Goal: Download file/media

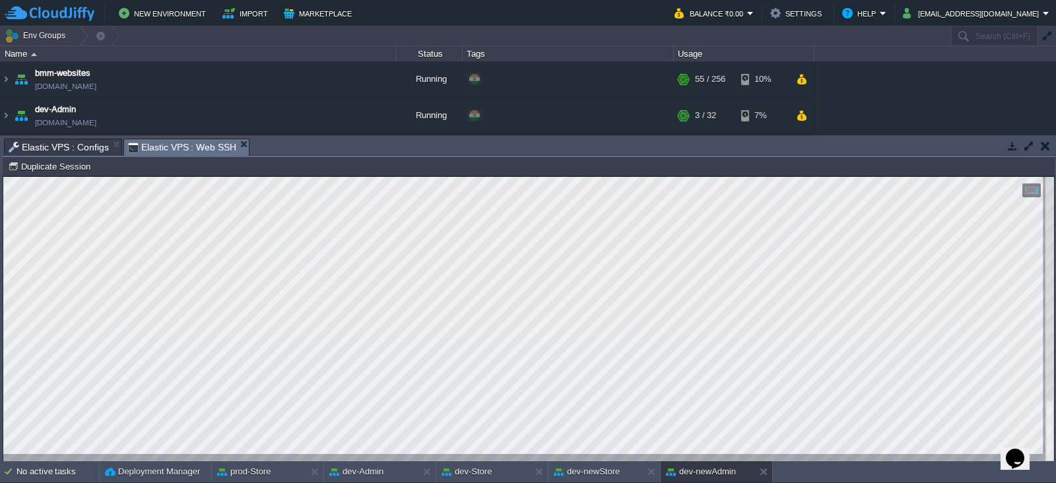
click at [456, 457] on div at bounding box center [528, 319] width 1050 height 285
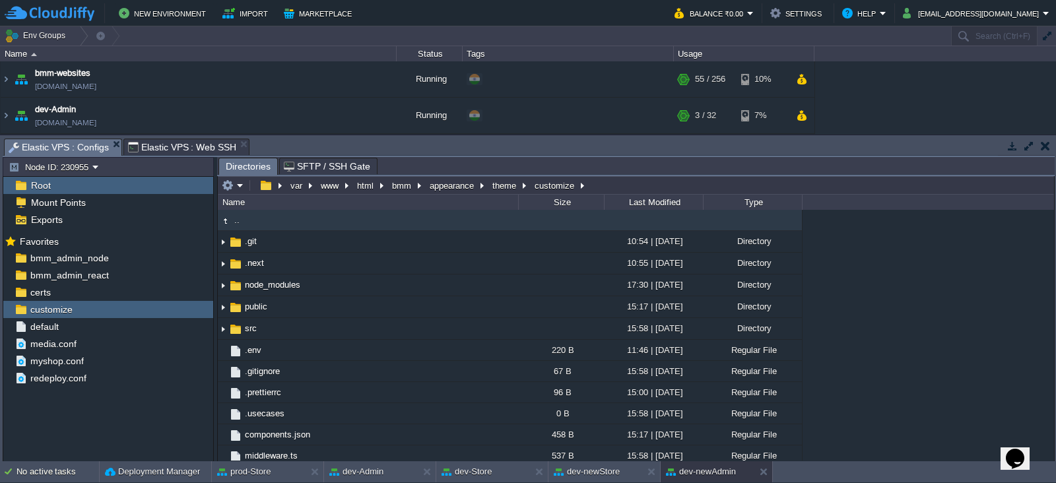
click at [59, 139] on div "Elastic VPS : Configs" at bounding box center [63, 147] width 118 height 17
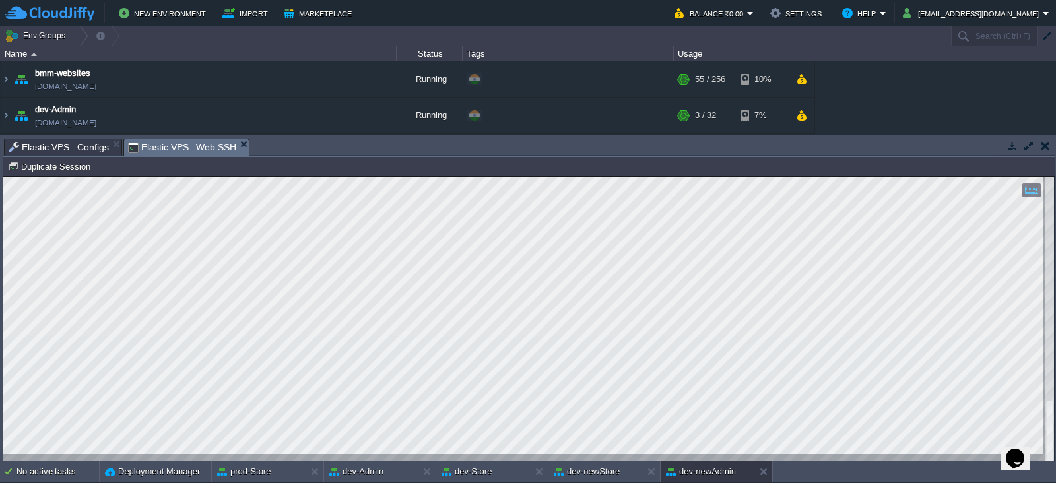
click at [178, 142] on span "Elastic VPS : Web SSH" at bounding box center [182, 147] width 109 height 16
click at [616, 475] on button "dev-newStore" at bounding box center [587, 471] width 66 height 13
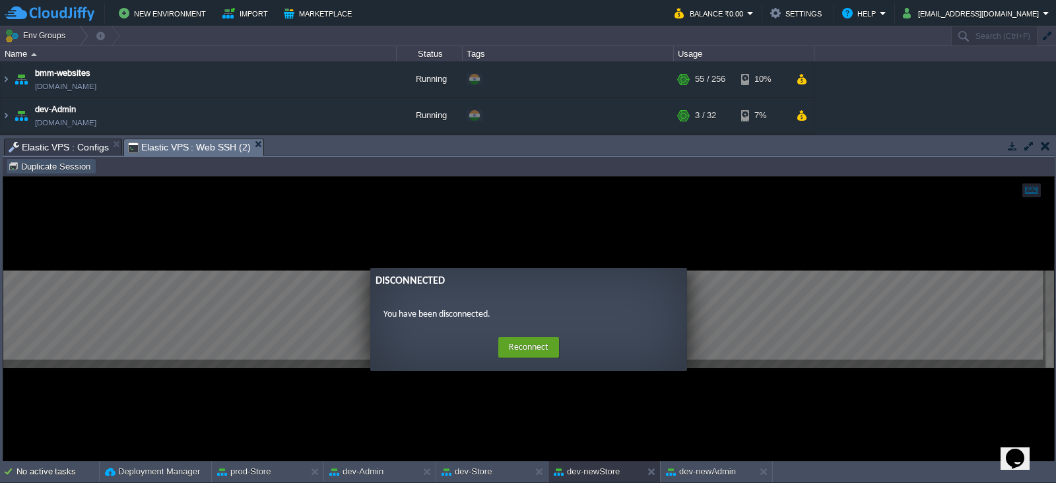
click at [60, 160] on button "Duplicate Session" at bounding box center [51, 166] width 86 height 12
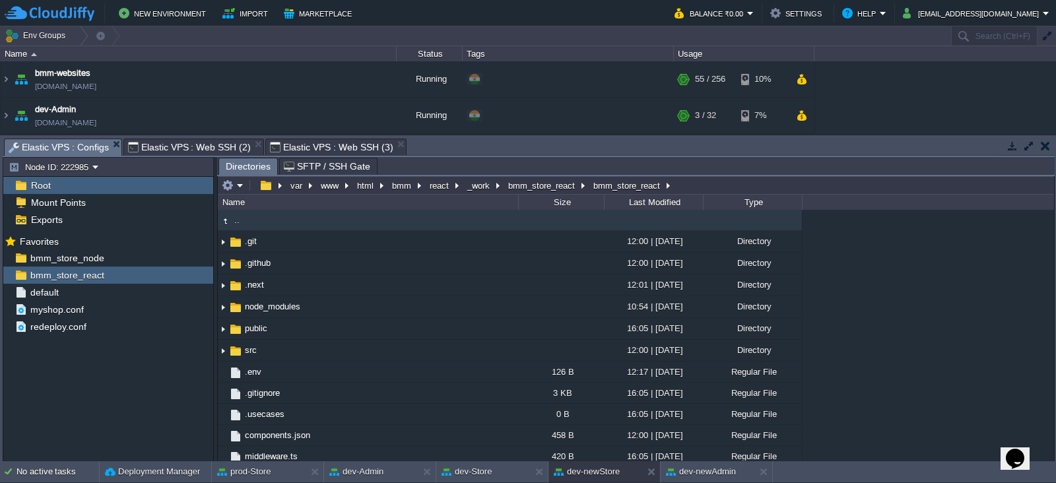
click at [69, 139] on span "Elastic VPS : Configs" at bounding box center [59, 147] width 100 height 16
click at [203, 271] on em at bounding box center [198, 275] width 18 height 12
click at [218, 294] on span "Copy Path" at bounding box center [227, 292] width 40 height 10
type textarea "/var/www/html/bmm/react/_work/bmm_store_react/bmm_store_react"
type input "#000000"
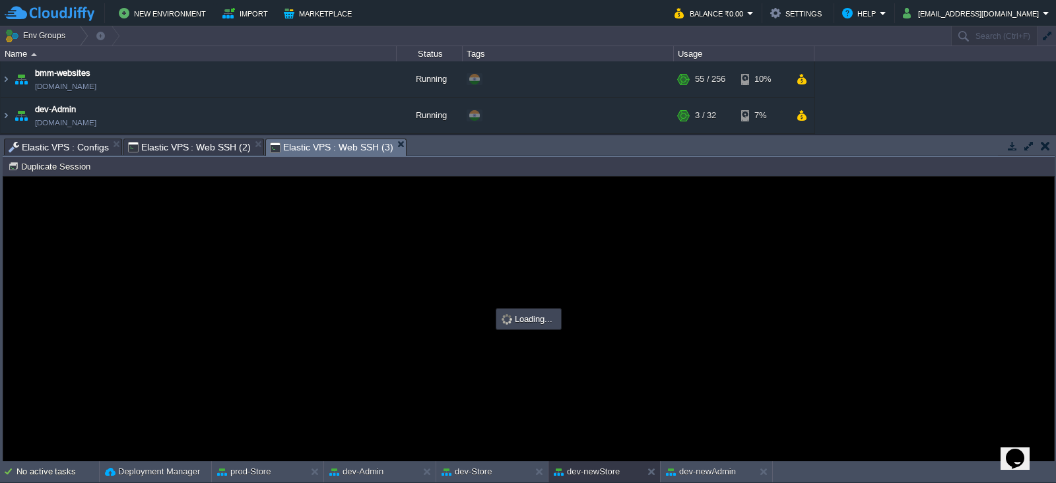
click at [323, 151] on span "Elastic VPS : Web SSH (3)" at bounding box center [331, 147] width 123 height 16
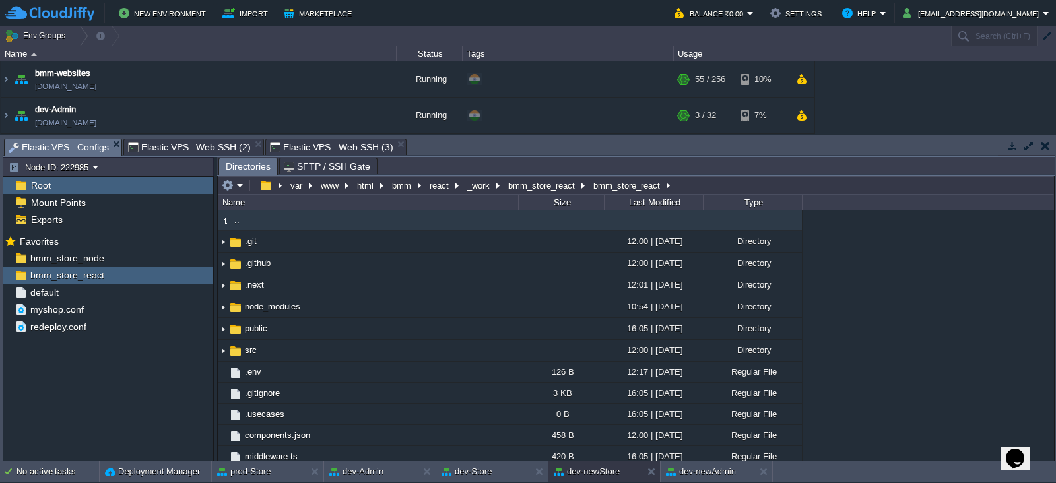
click at [95, 146] on span "Elastic VPS : Configs" at bounding box center [59, 147] width 100 height 16
click at [127, 255] on div "bmm_store_node" at bounding box center [108, 257] width 210 height 17
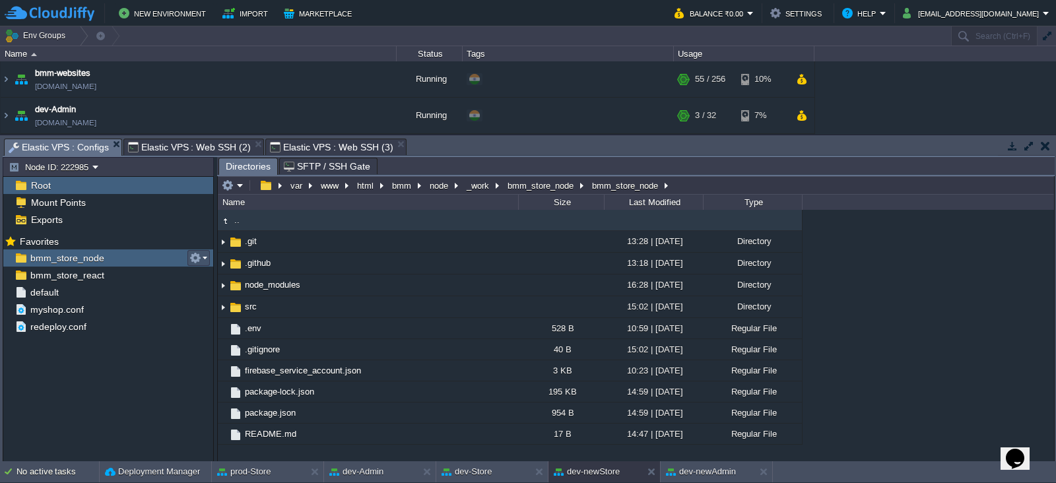
click at [195, 253] on button "button" at bounding box center [195, 258] width 12 height 12
click at [214, 269] on div "Copy Path /var/www/html/bmm/node/_work/bmm_store_node/bmm_store_node" at bounding box center [249, 275] width 121 height 15
type textarea "/var/www/html/bmm/node/_work/bmm_store_node/bmm_store_node"
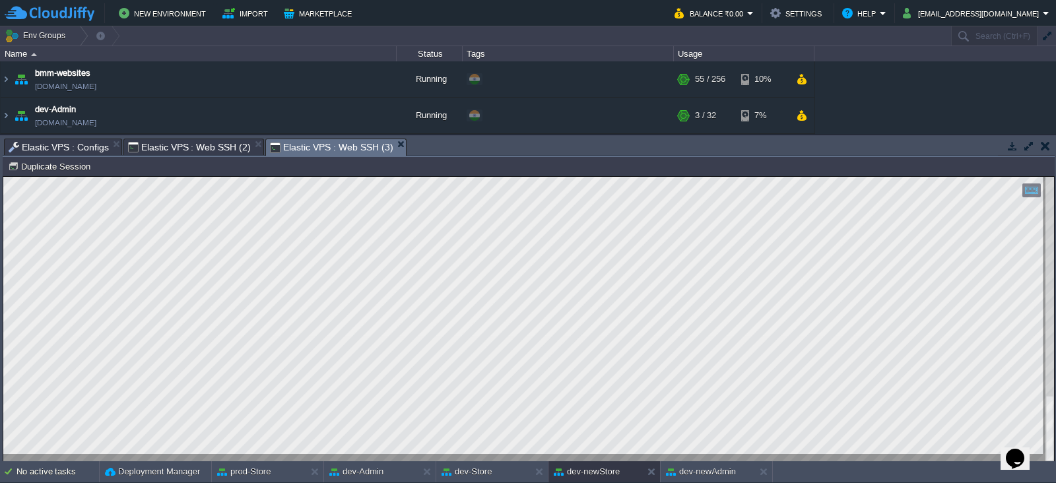
click at [320, 145] on span "Elastic VPS : Web SSH (3)" at bounding box center [331, 147] width 123 height 16
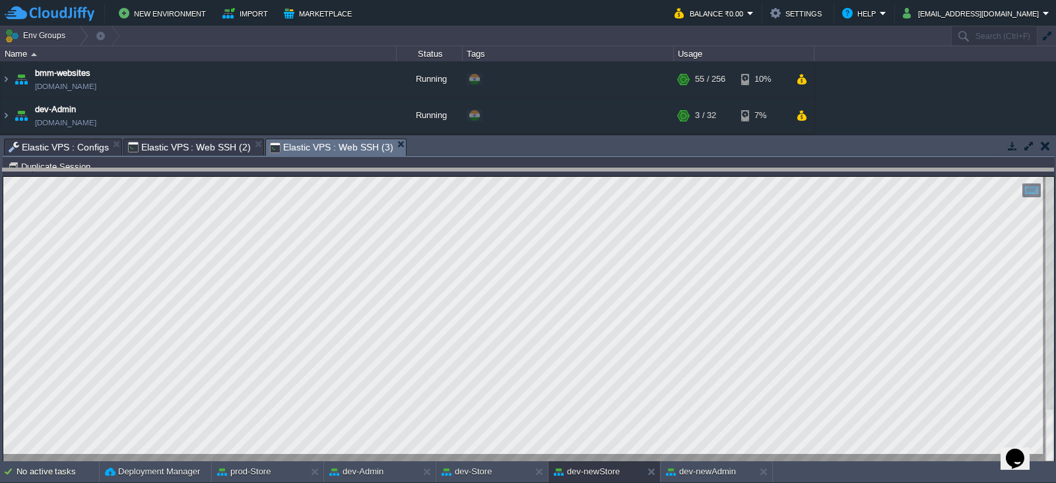
drag, startPoint x: 531, startPoint y: 150, endPoint x: 500, endPoint y: 180, distance: 43.4
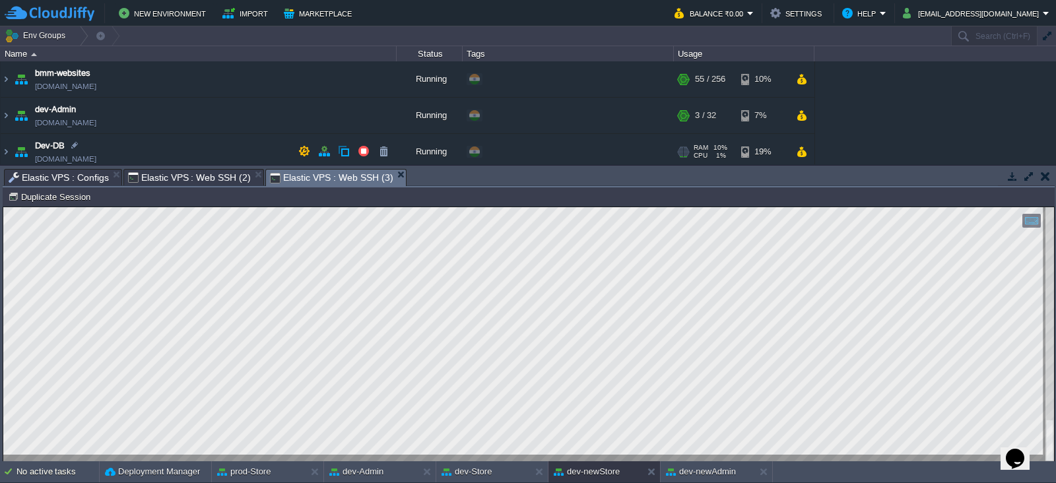
click at [69, 163] on span "[DOMAIN_NAME]" at bounding box center [65, 158] width 61 height 13
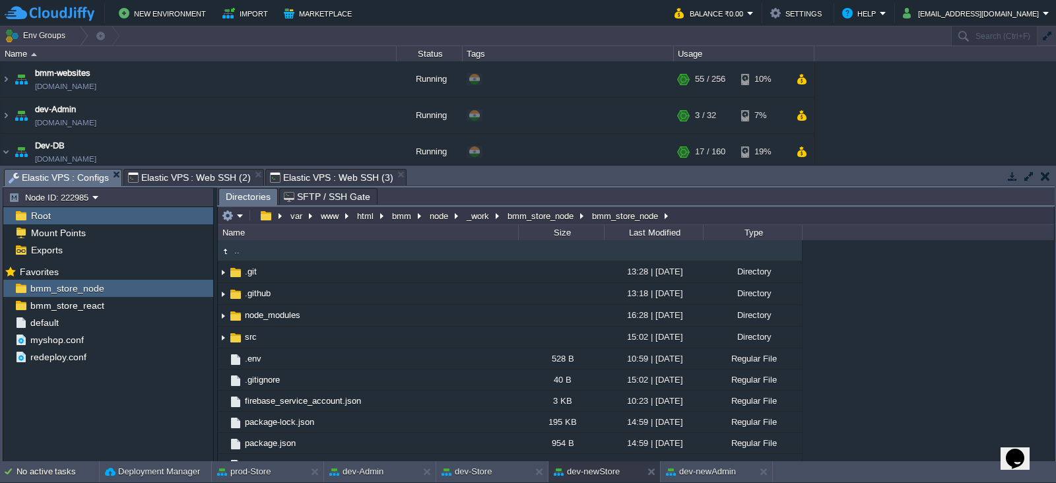
click at [74, 179] on span "Elastic VPS : Configs" at bounding box center [59, 178] width 100 height 16
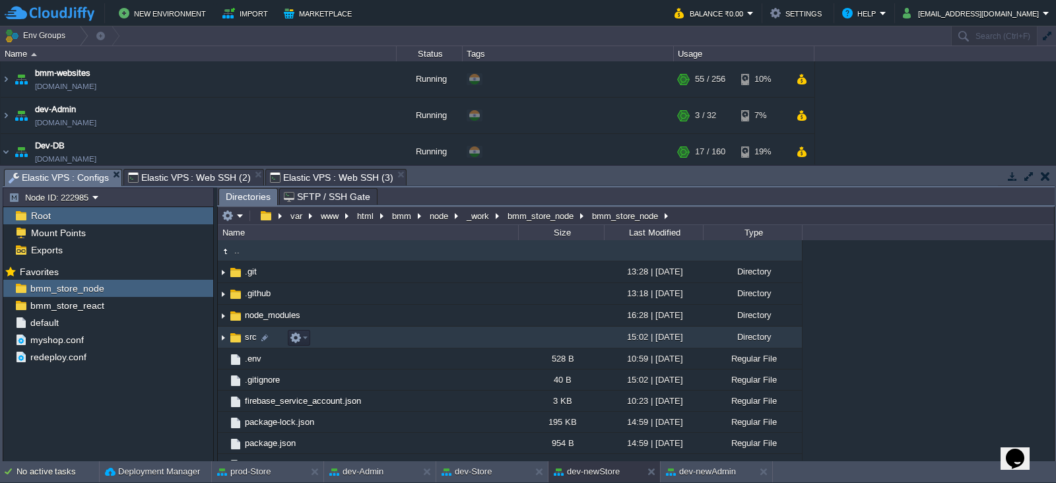
click at [223, 340] on img at bounding box center [223, 337] width 11 height 20
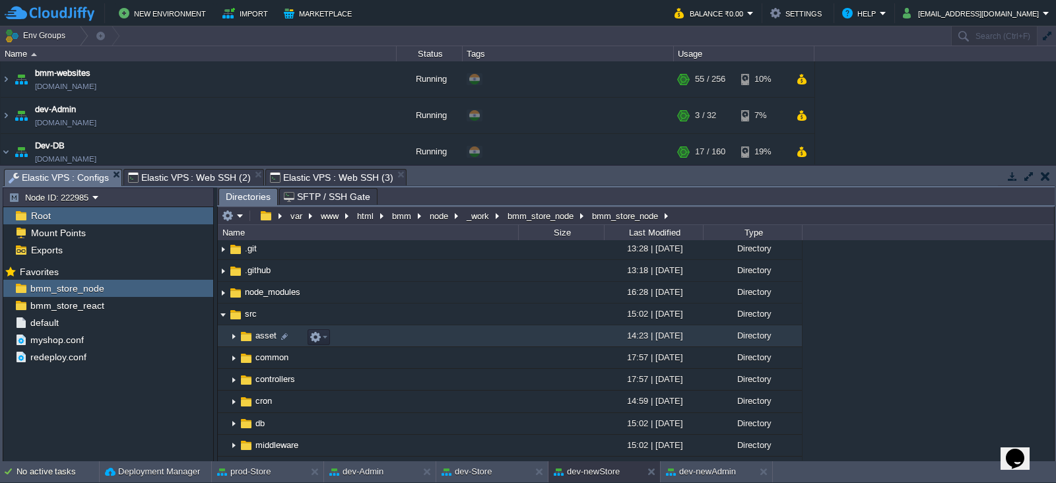
scroll to position [22, 0]
click at [239, 212] on em at bounding box center [233, 216] width 22 height 12
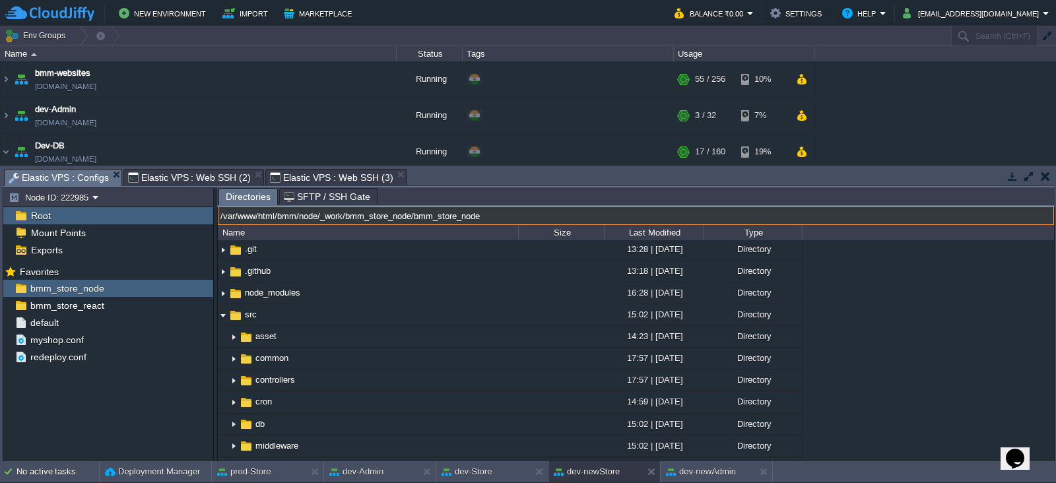
click at [732, 218] on input "/var/www/html/bmm/node/_work/bmm_store_node/bmm_store_node" at bounding box center [636, 216] width 836 height 18
type input "cd /core"
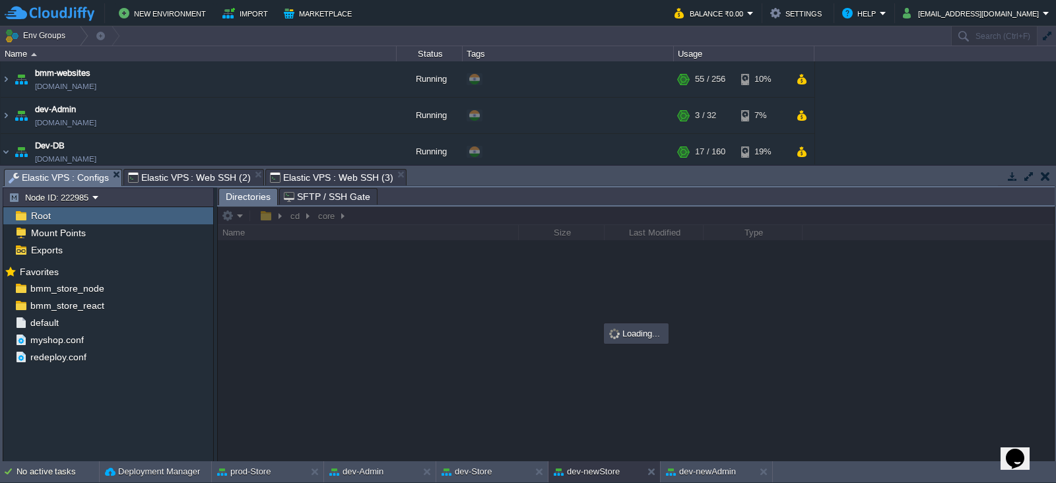
scroll to position [0, 0]
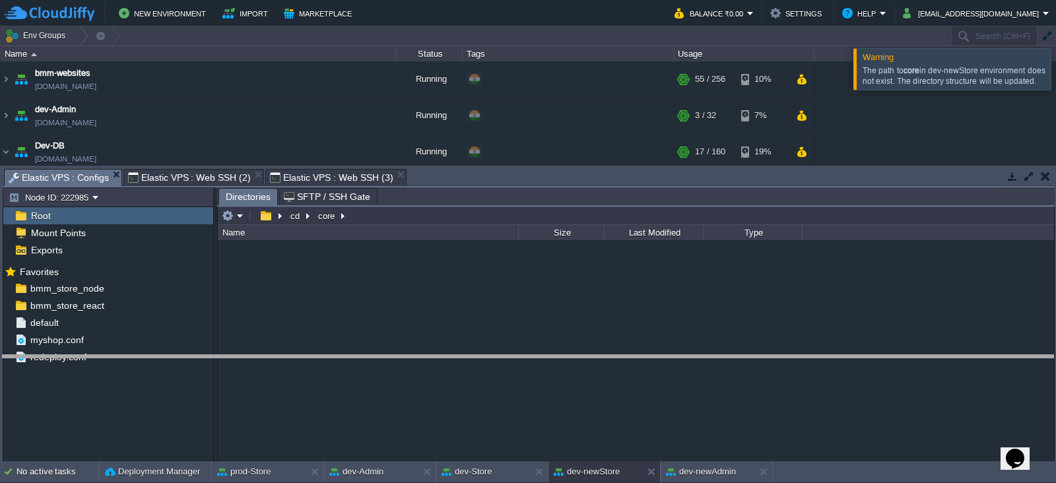
drag, startPoint x: 649, startPoint y: 177, endPoint x: 647, endPoint y: 364, distance: 187.4
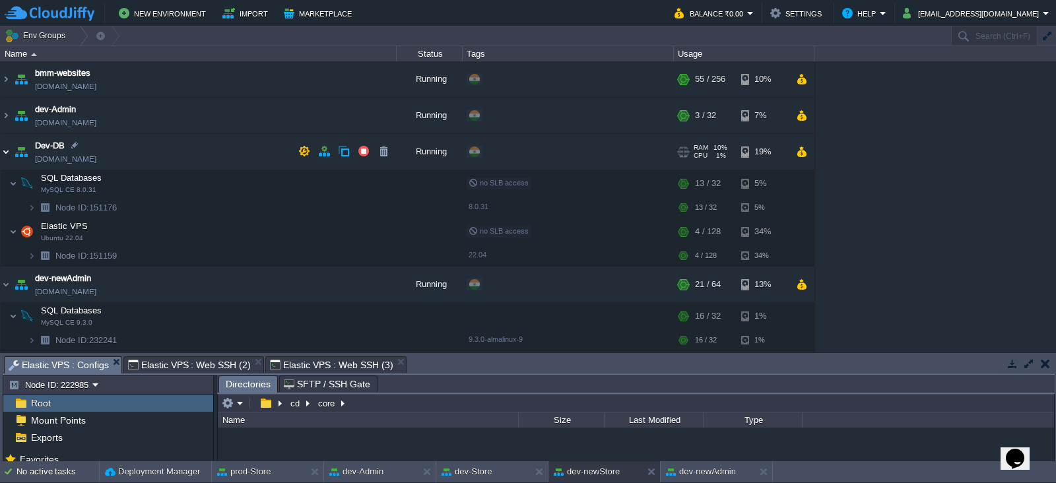
click at [5, 148] on img at bounding box center [6, 152] width 11 height 36
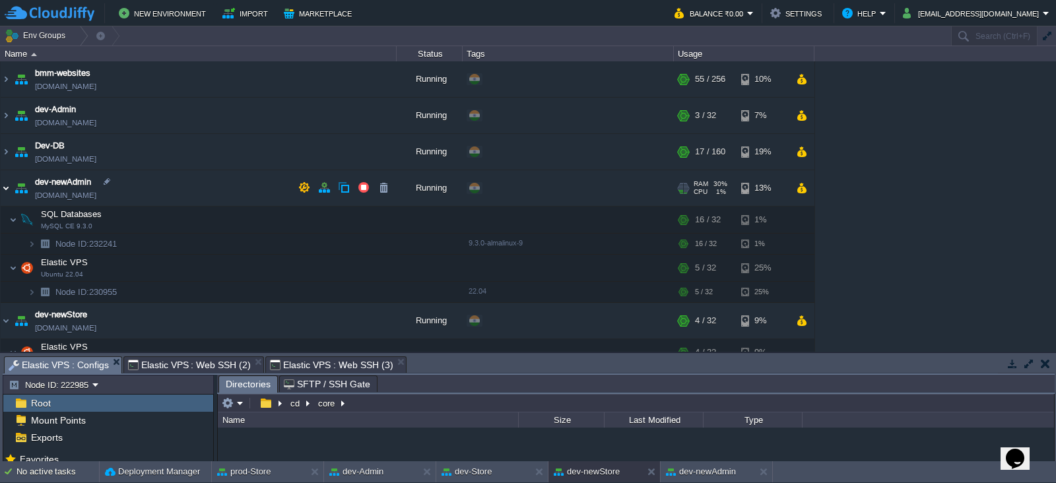
click at [1, 183] on img at bounding box center [6, 188] width 11 height 36
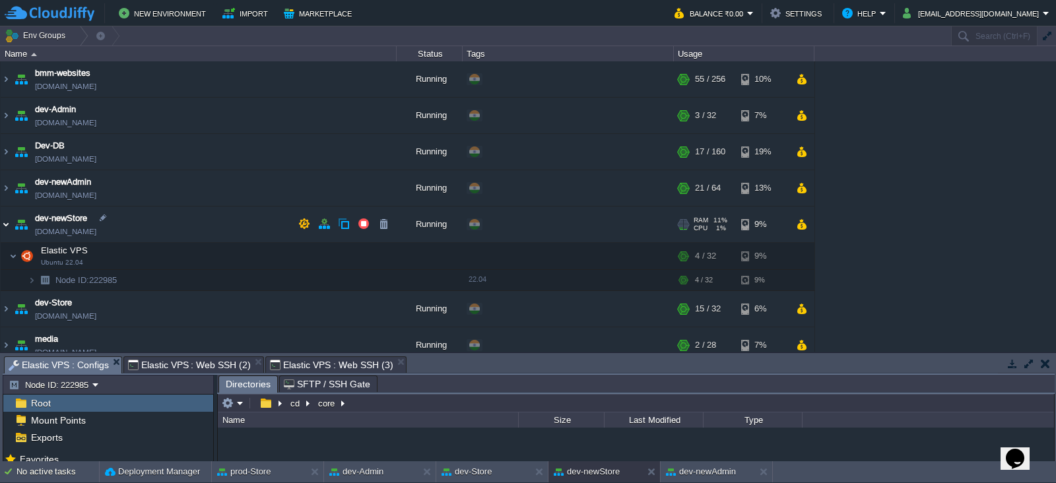
click at [4, 226] on img at bounding box center [6, 225] width 11 height 36
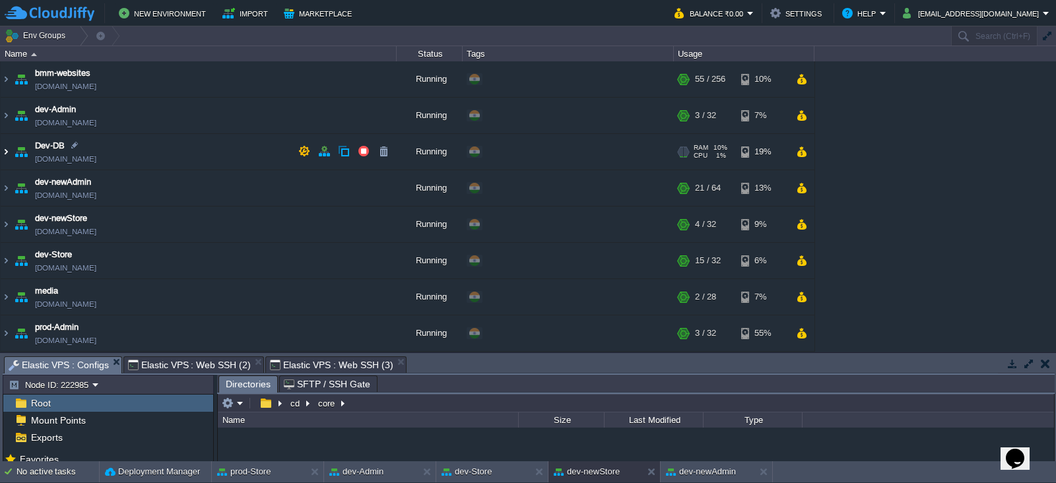
click at [9, 160] on img at bounding box center [6, 152] width 11 height 36
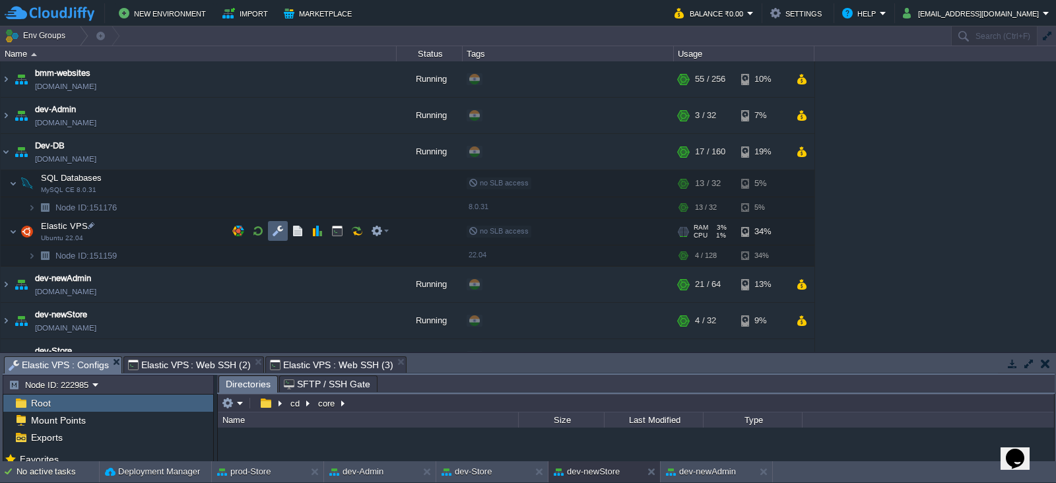
click at [278, 237] on td at bounding box center [278, 231] width 20 height 20
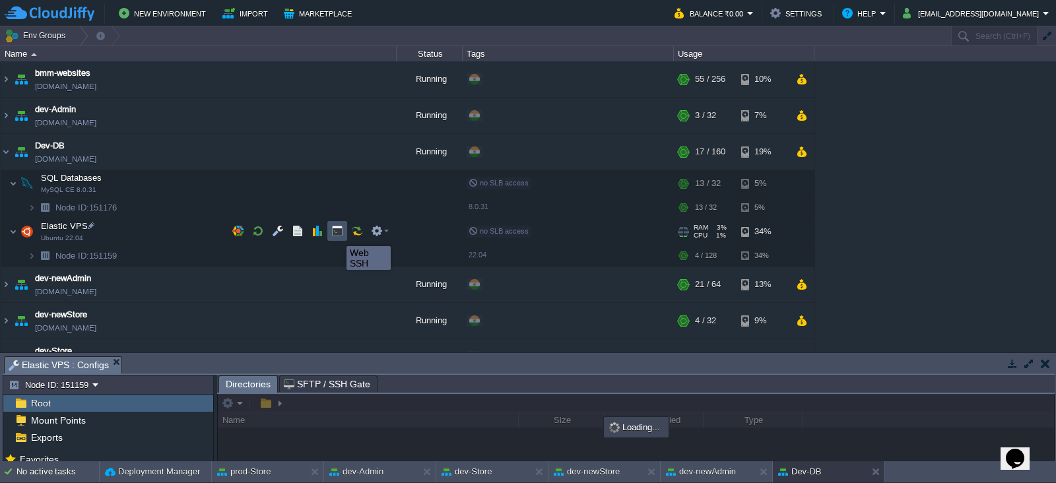
click at [337, 234] on button "button" at bounding box center [337, 231] width 12 height 12
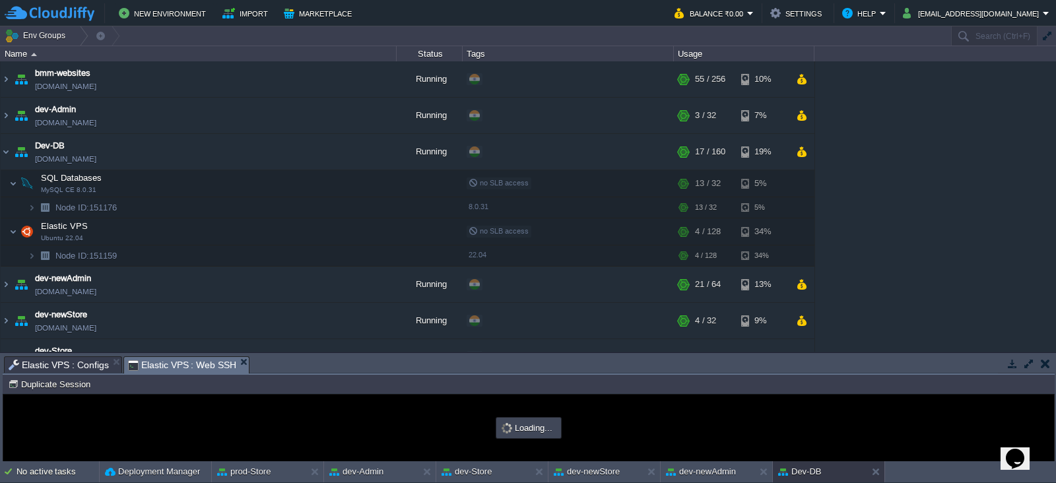
type input "#000000"
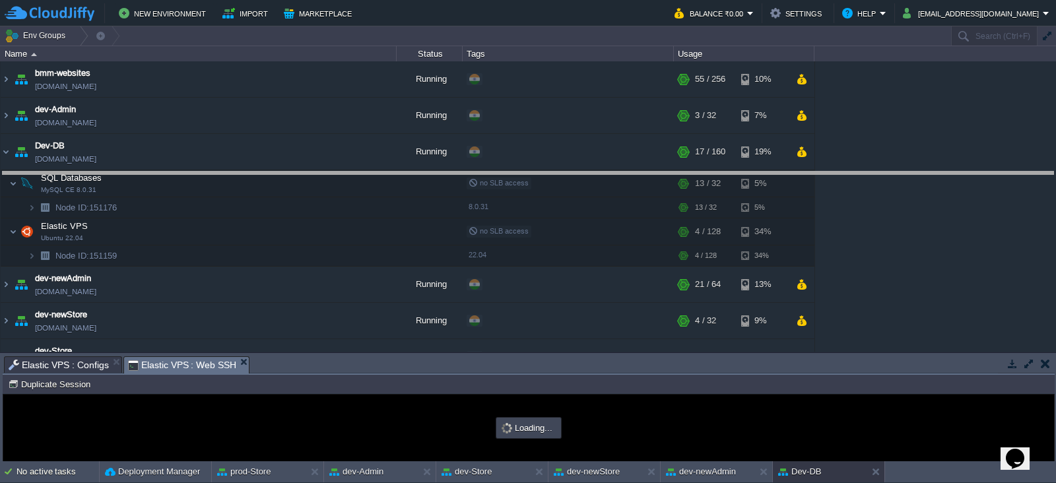
drag, startPoint x: 274, startPoint y: 358, endPoint x: 298, endPoint y: 173, distance: 186.4
click at [298, 173] on body "New Environment Import Marketplace Bonus ₹0.00 Upgrade Account Balance ₹0.00 Se…" at bounding box center [528, 241] width 1056 height 483
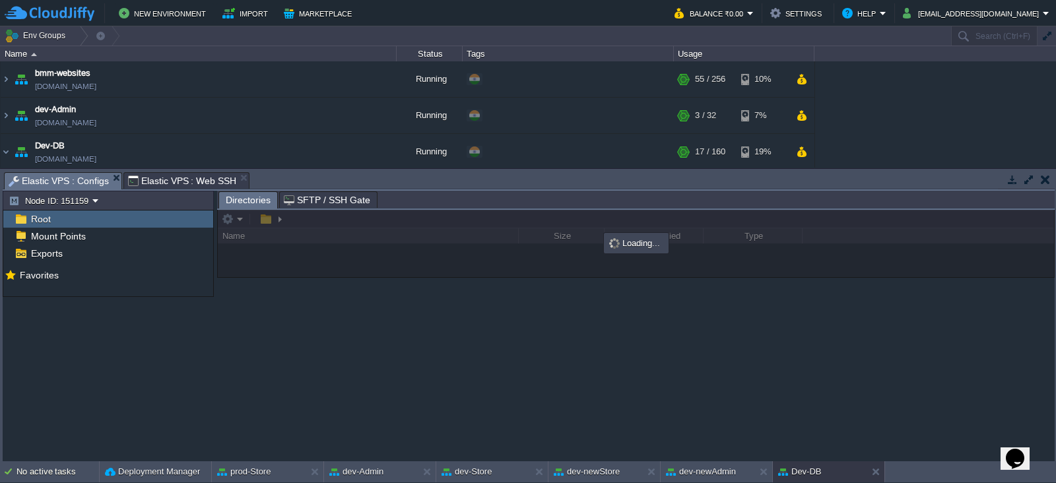
click at [65, 179] on span "Elastic VPS : Configs" at bounding box center [59, 181] width 100 height 16
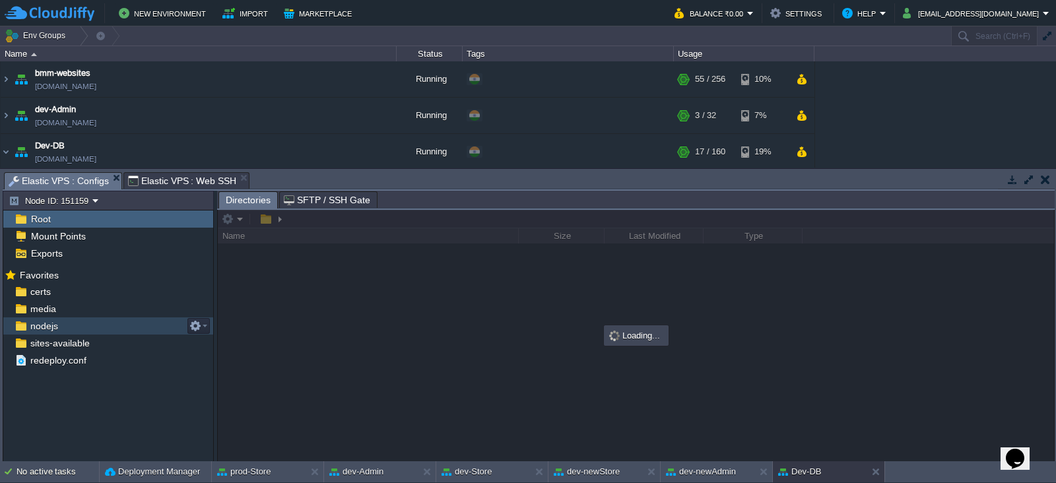
click at [94, 323] on div "nodejs" at bounding box center [108, 325] width 210 height 17
click at [271, 216] on div at bounding box center [636, 335] width 836 height 251
click at [257, 222] on div at bounding box center [636, 335] width 836 height 251
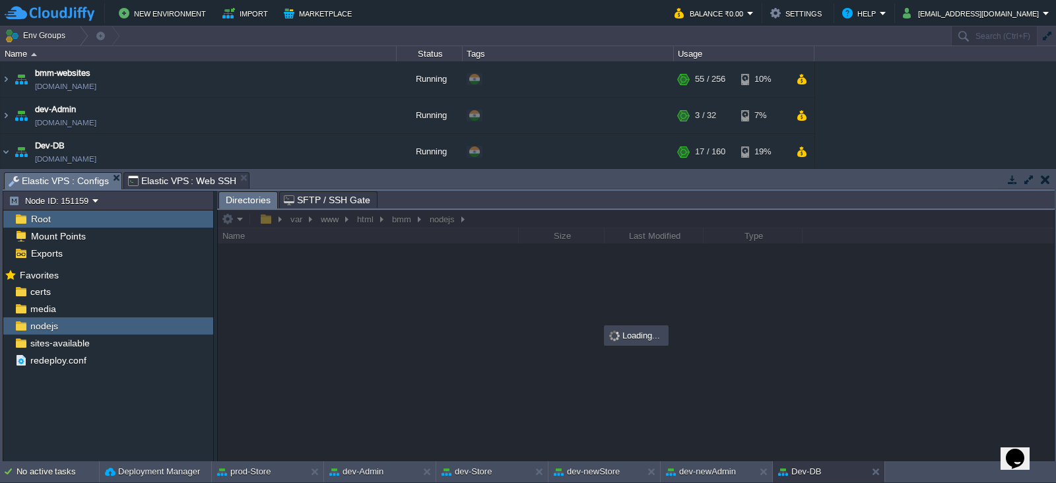
click at [256, 222] on div at bounding box center [636, 335] width 836 height 251
click at [258, 222] on div at bounding box center [636, 335] width 836 height 251
click at [267, 219] on div at bounding box center [636, 335] width 836 height 251
click at [266, 219] on div at bounding box center [636, 335] width 836 height 251
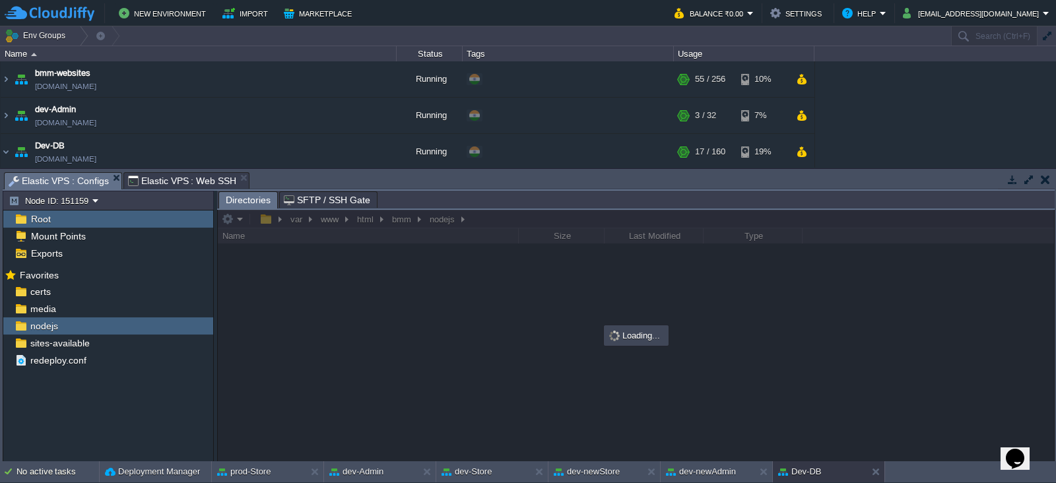
click at [266, 219] on div at bounding box center [636, 335] width 836 height 251
click at [101, 304] on div "media" at bounding box center [108, 308] width 210 height 17
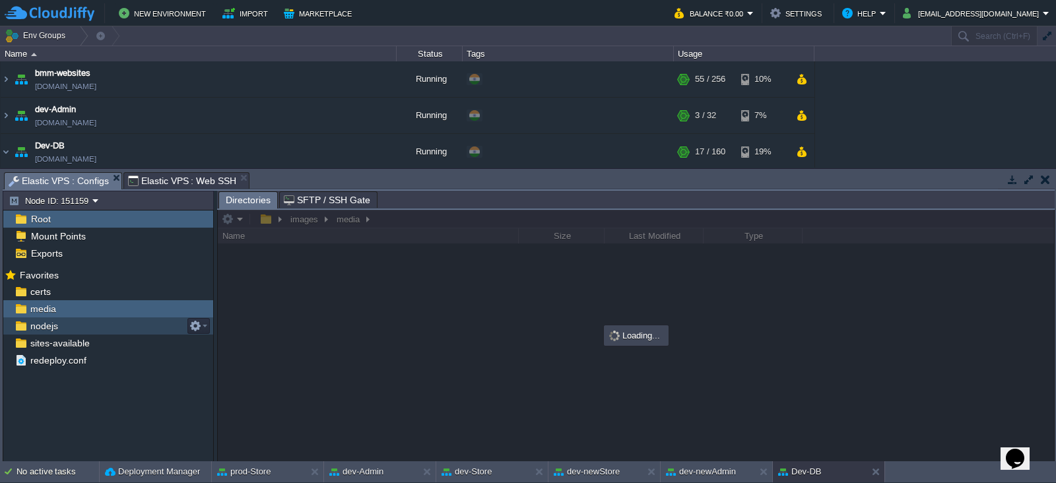
click at [85, 327] on div "nodejs" at bounding box center [108, 325] width 210 height 17
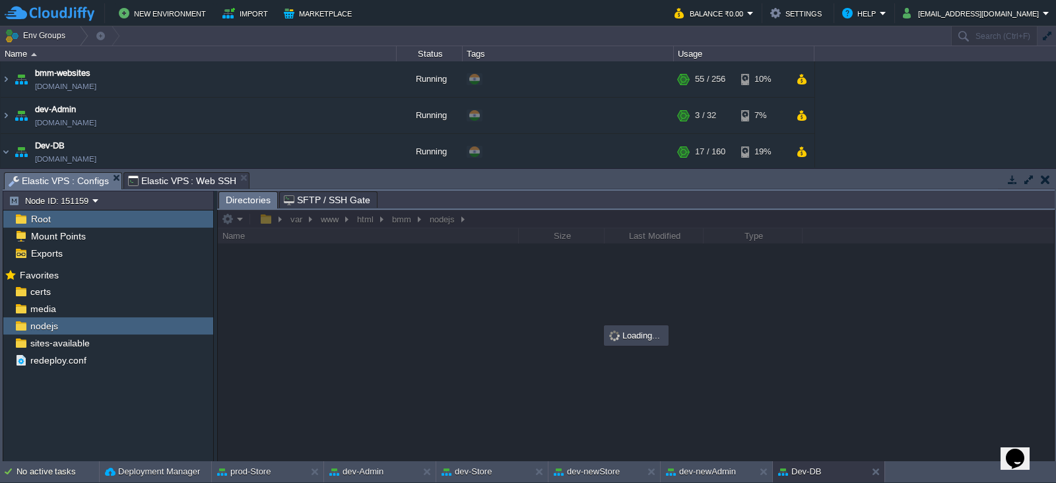
click at [277, 222] on div at bounding box center [636, 335] width 836 height 251
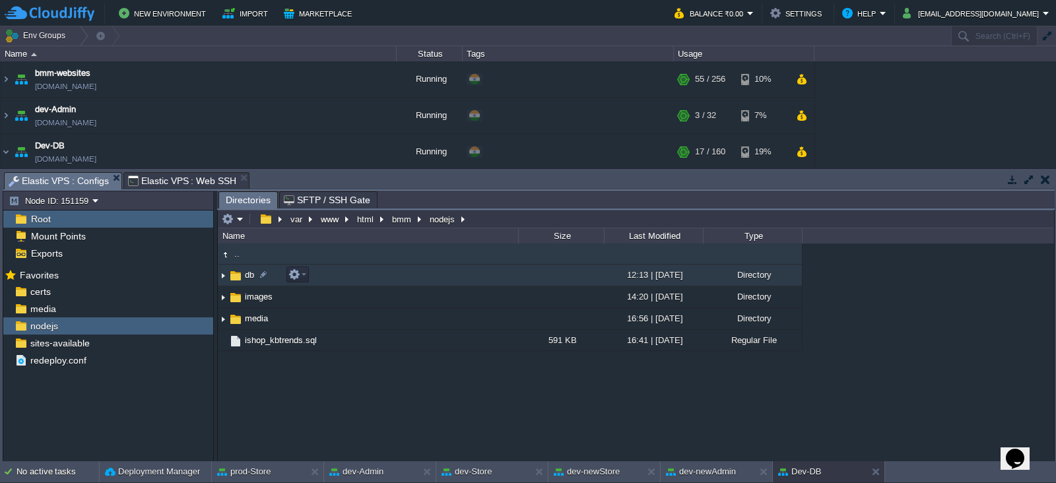
click at [247, 272] on span "db" at bounding box center [249, 274] width 13 height 11
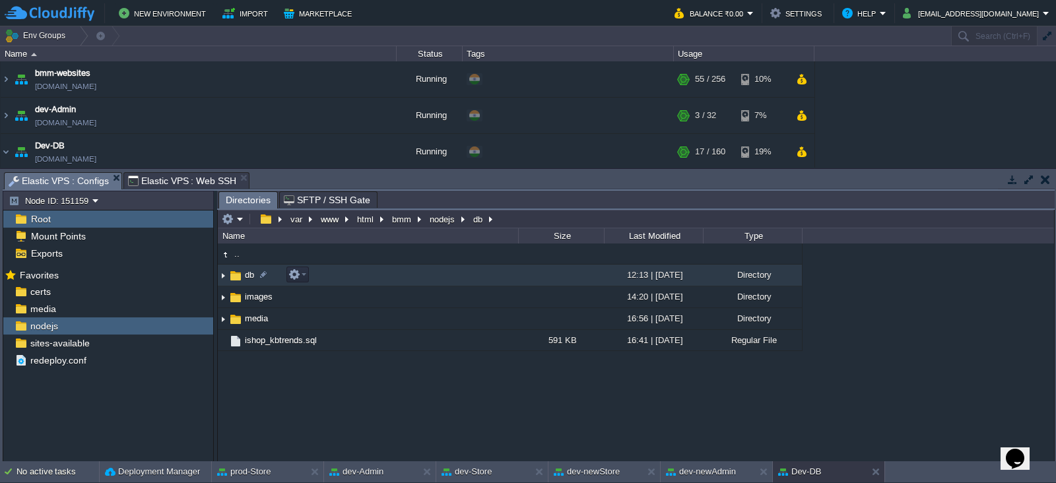
click at [247, 272] on span "db" at bounding box center [249, 274] width 13 height 11
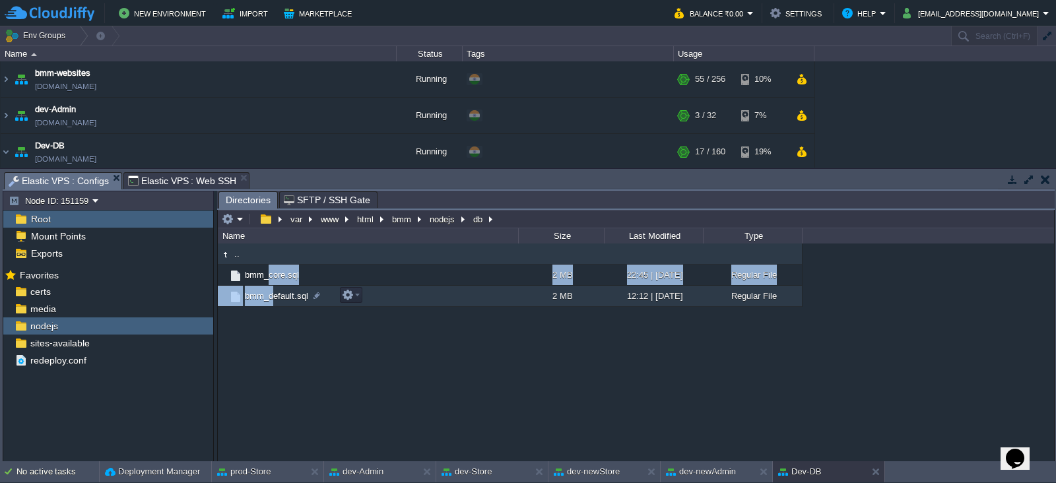
drag, startPoint x: 268, startPoint y: 281, endPoint x: 273, endPoint y: 298, distance: 17.3
click at [273, 298] on table ".. bmm_core.sql 2 MB 22:45 | [DATE] Regular File bmm_default.sql 2 MB 12:12 | […" at bounding box center [510, 274] width 585 height 63
click at [273, 298] on span "bmm_default.sql" at bounding box center [276, 295] width 67 height 11
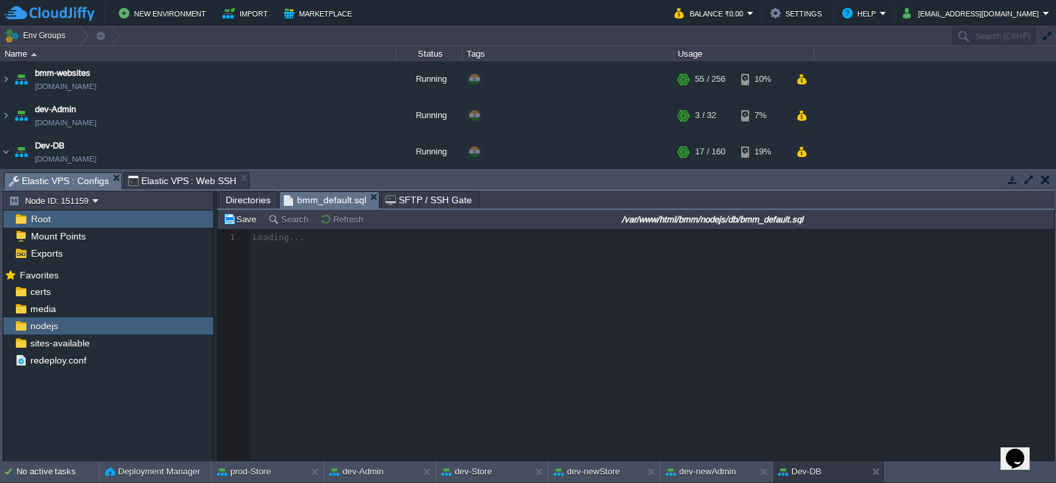
click at [273, 298] on div at bounding box center [636, 345] width 836 height 232
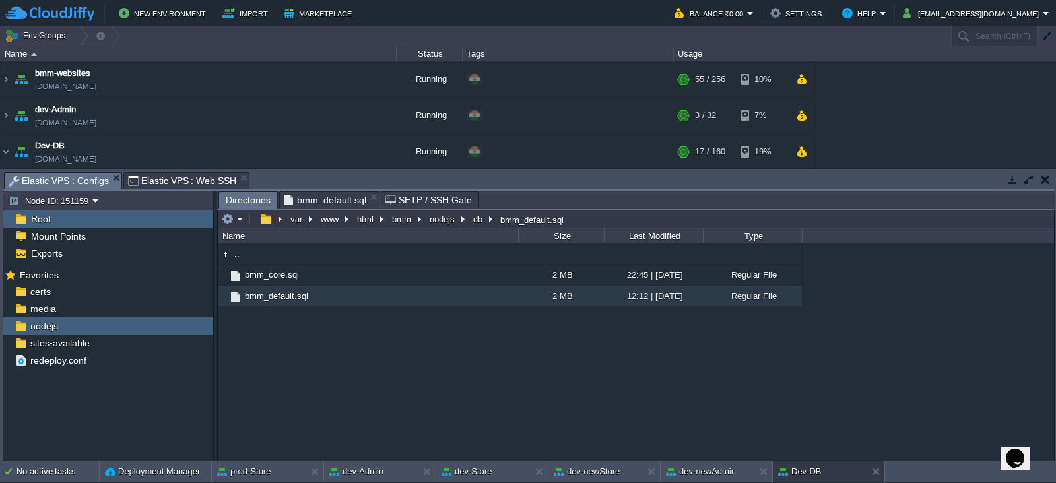
click at [247, 202] on span "Directories" at bounding box center [248, 200] width 45 height 16
click at [350, 295] on button "button" at bounding box center [348, 295] width 12 height 12
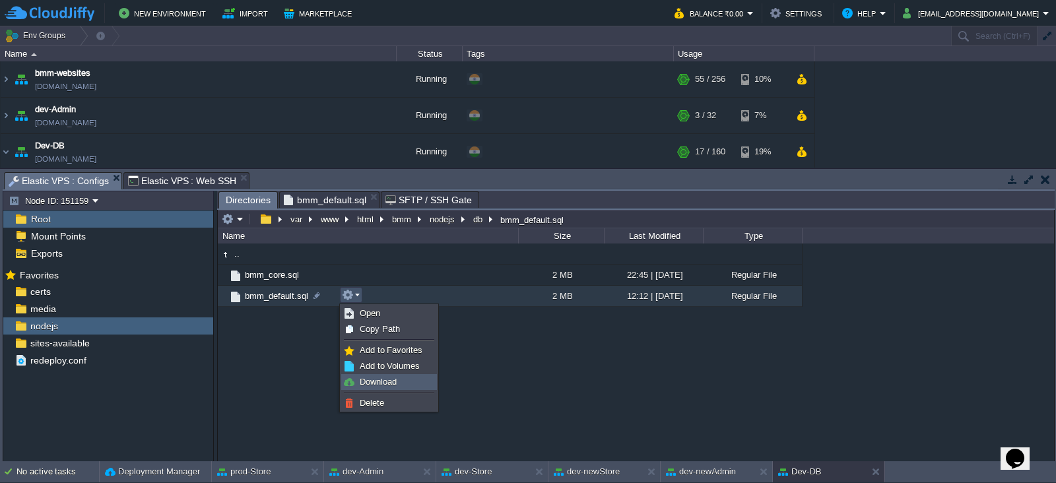
click at [378, 375] on link "Download" at bounding box center [389, 382] width 94 height 15
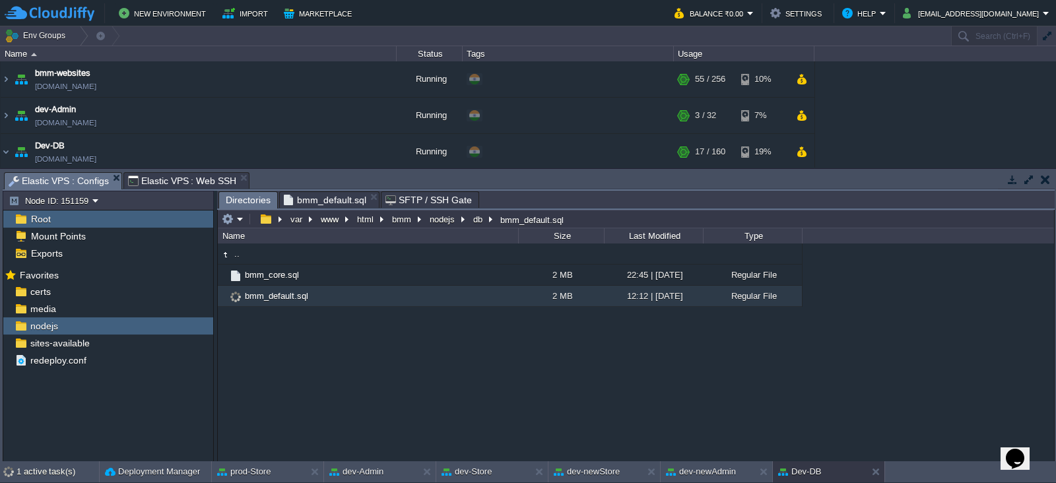
click at [333, 196] on span "bmm_default.sql" at bounding box center [325, 200] width 82 height 16
click at [250, 198] on span "Directories" at bounding box center [248, 200] width 45 height 16
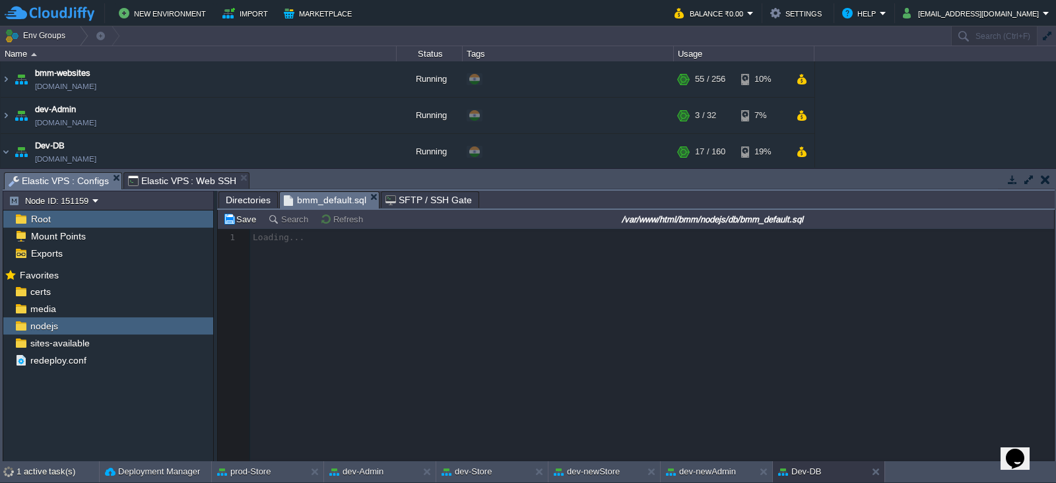
click at [310, 197] on span "bmm_default.sql" at bounding box center [325, 200] width 82 height 16
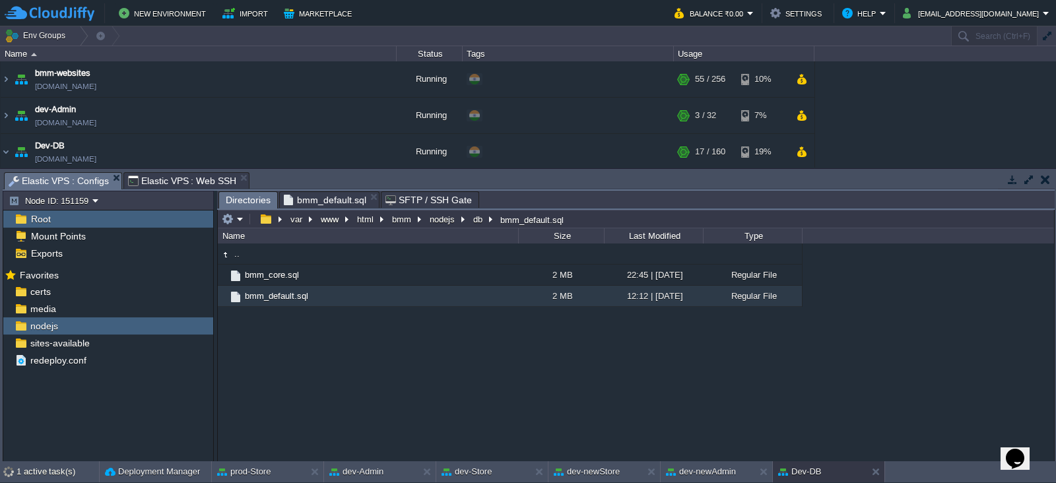
click at [249, 203] on span "Directories" at bounding box center [248, 200] width 45 height 16
click at [327, 195] on span "bmm_default.sql" at bounding box center [325, 200] width 82 height 16
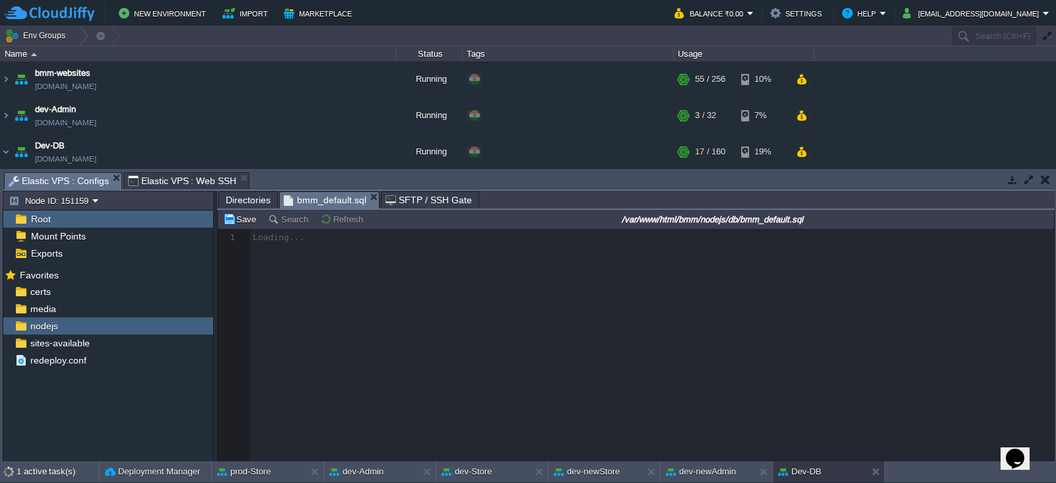
click at [241, 203] on span "Directories" at bounding box center [248, 200] width 45 height 16
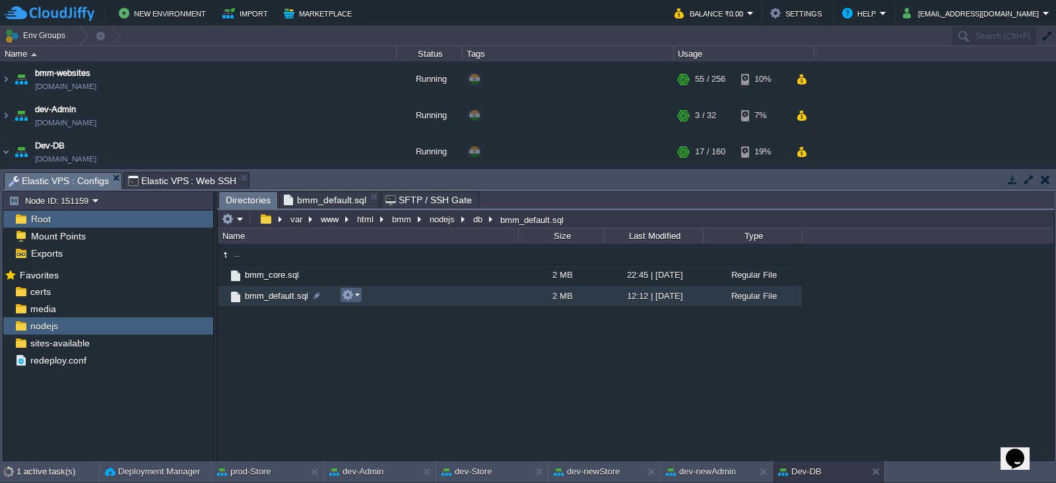
click at [356, 298] on em at bounding box center [351, 295] width 18 height 12
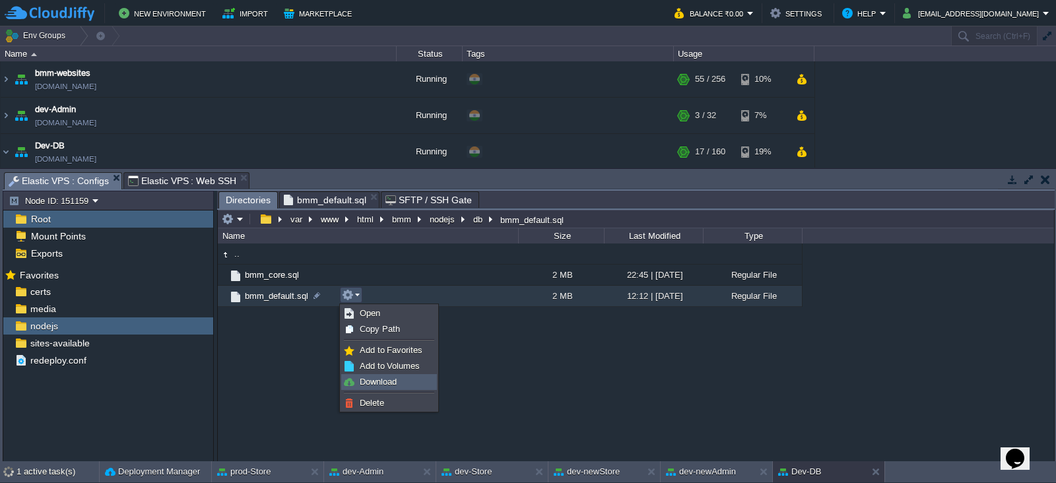
click at [381, 386] on span "Download" at bounding box center [378, 382] width 37 height 10
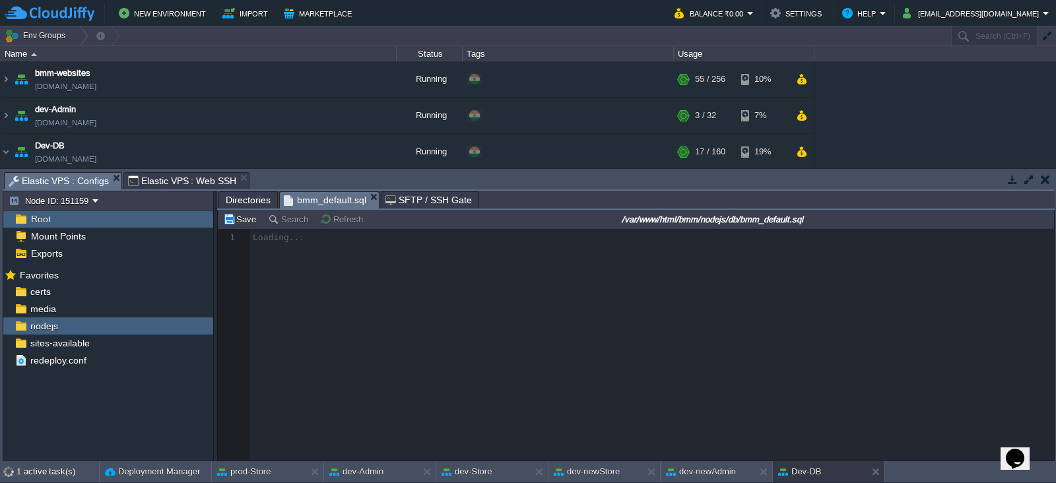
click at [333, 193] on span "bmm_default.sql" at bounding box center [325, 200] width 82 height 16
click at [368, 334] on div at bounding box center [636, 345] width 836 height 232
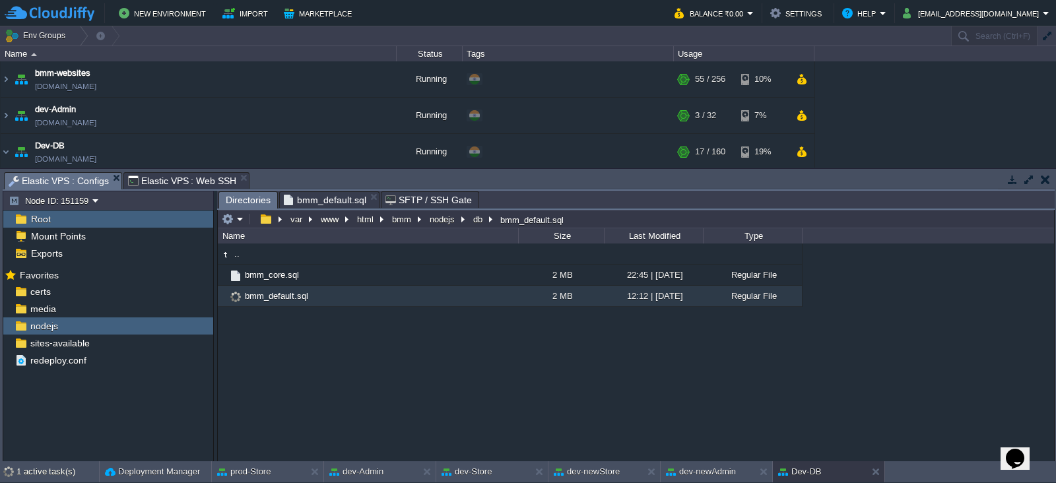
click at [241, 195] on span "Directories" at bounding box center [248, 200] width 45 height 16
click at [290, 293] on span "bmm_default.sql" at bounding box center [276, 295] width 67 height 11
click at [289, 293] on span "bmm_default.sql" at bounding box center [276, 295] width 67 height 11
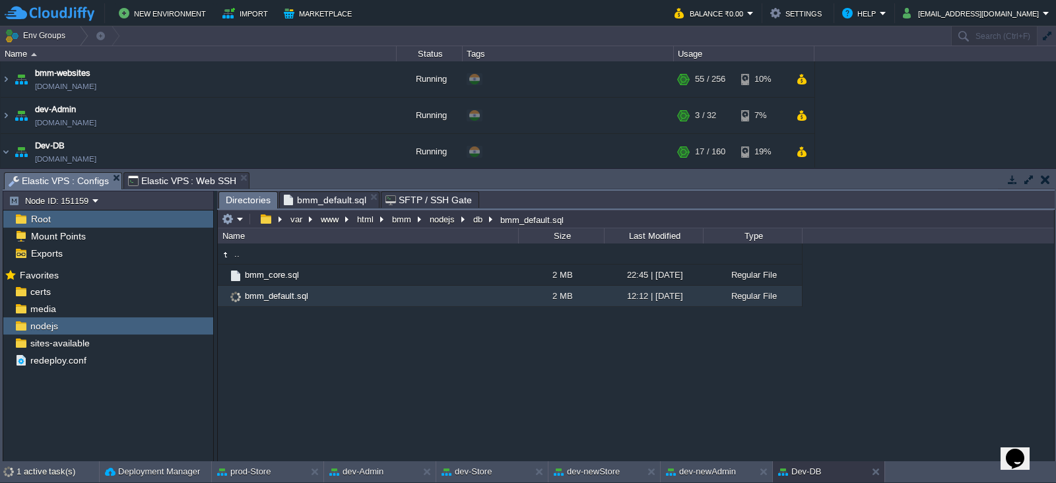
click at [289, 293] on span "bmm_default.sql" at bounding box center [276, 295] width 67 height 11
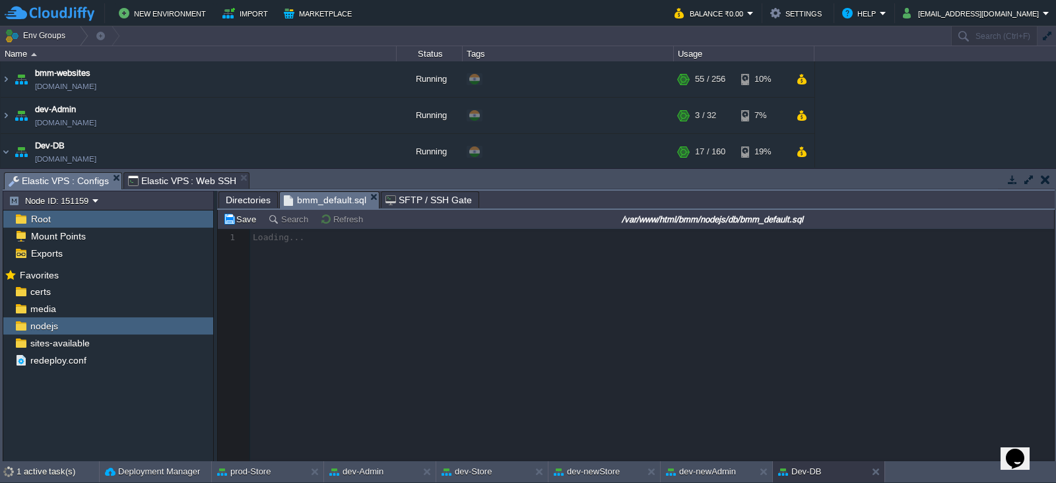
click at [320, 198] on span "bmm_default.sql" at bounding box center [325, 200] width 82 height 16
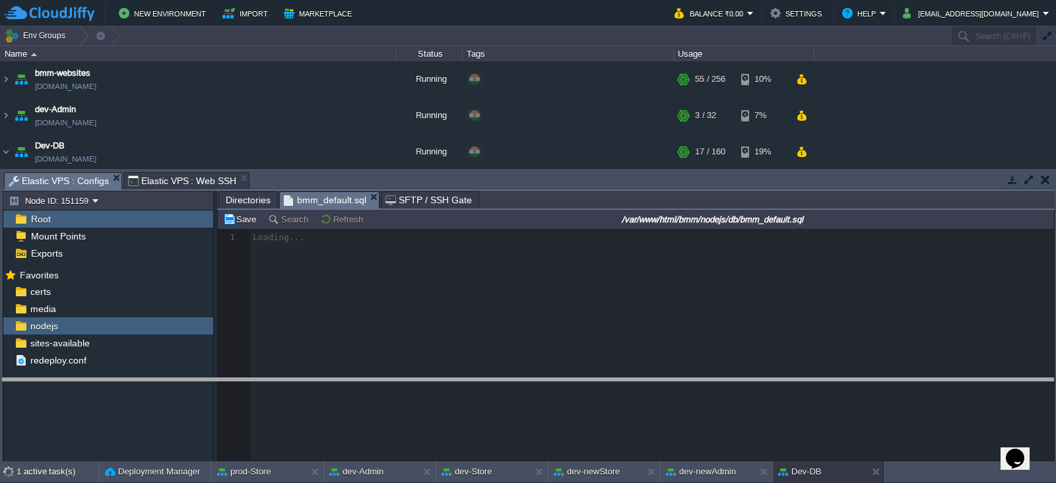
drag, startPoint x: 379, startPoint y: 174, endPoint x: 396, endPoint y: 380, distance: 206.5
click at [396, 380] on body "New Environment Import Marketplace Bonus ₹0.00 Upgrade Account Balance ₹0.00 Se…" at bounding box center [528, 241] width 1056 height 483
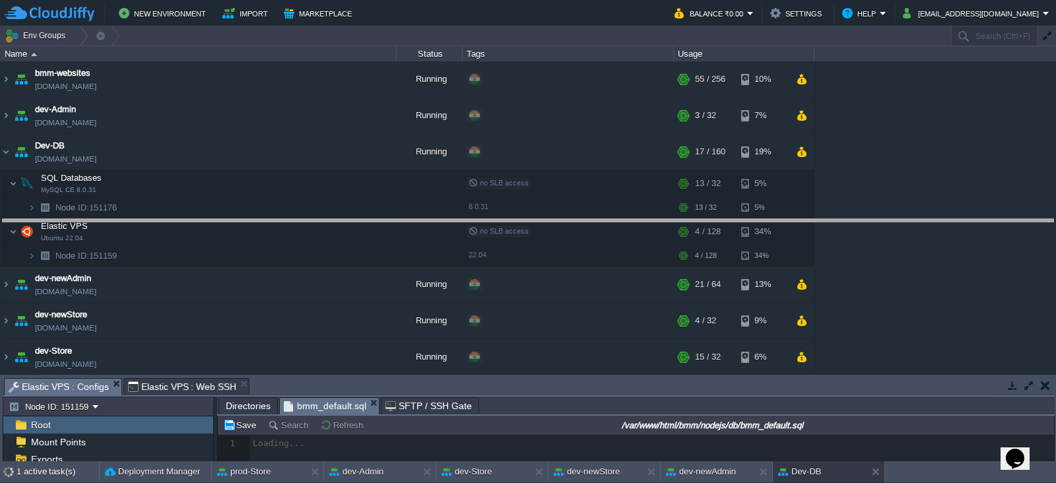
drag, startPoint x: 396, startPoint y: 380, endPoint x: 445, endPoint y: 221, distance: 166.4
click at [445, 221] on body "New Environment Import Marketplace Bonus ₹0.00 Upgrade Account Balance ₹0.00 Se…" at bounding box center [528, 241] width 1056 height 483
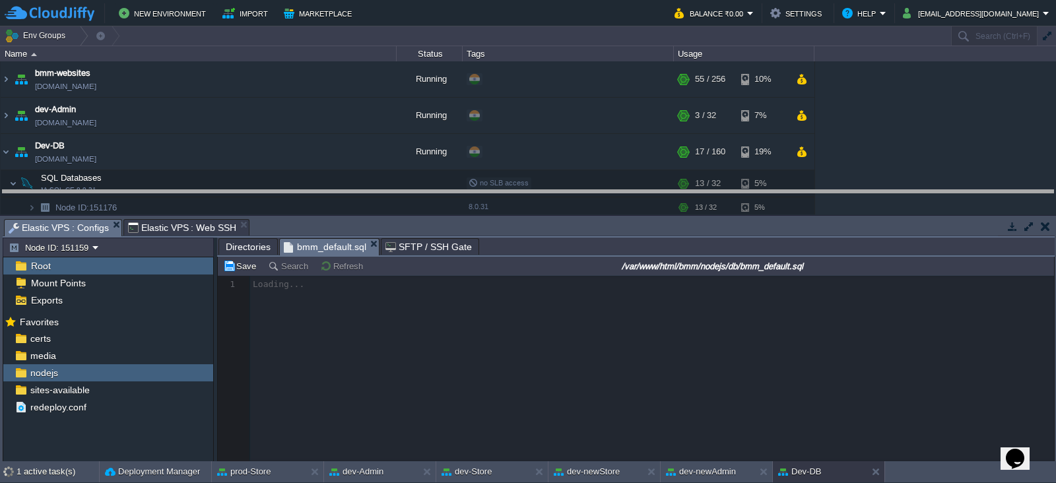
drag, startPoint x: 434, startPoint y: 232, endPoint x: 459, endPoint y: 203, distance: 38.4
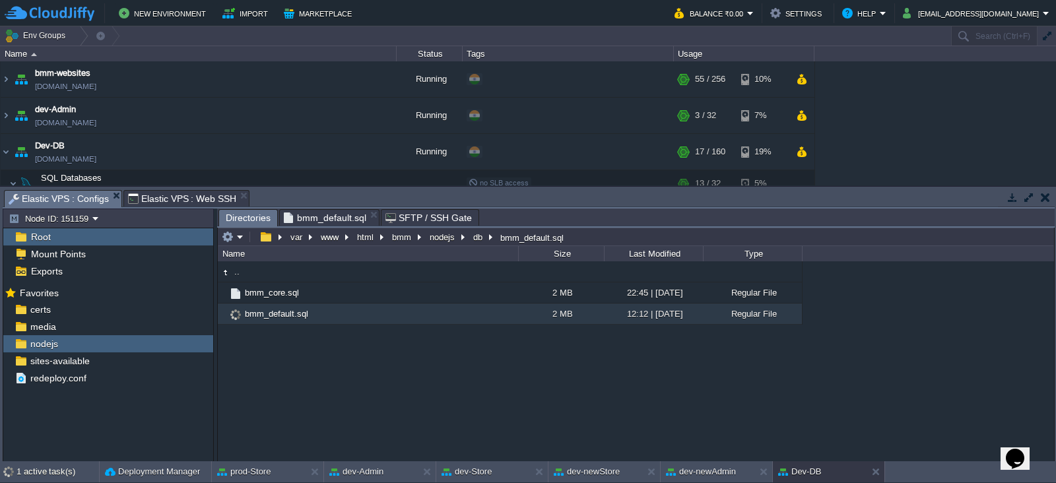
click at [255, 218] on span "Directories" at bounding box center [248, 218] width 45 height 16
click at [99, 199] on span "Elastic VPS : Configs" at bounding box center [59, 199] width 100 height 16
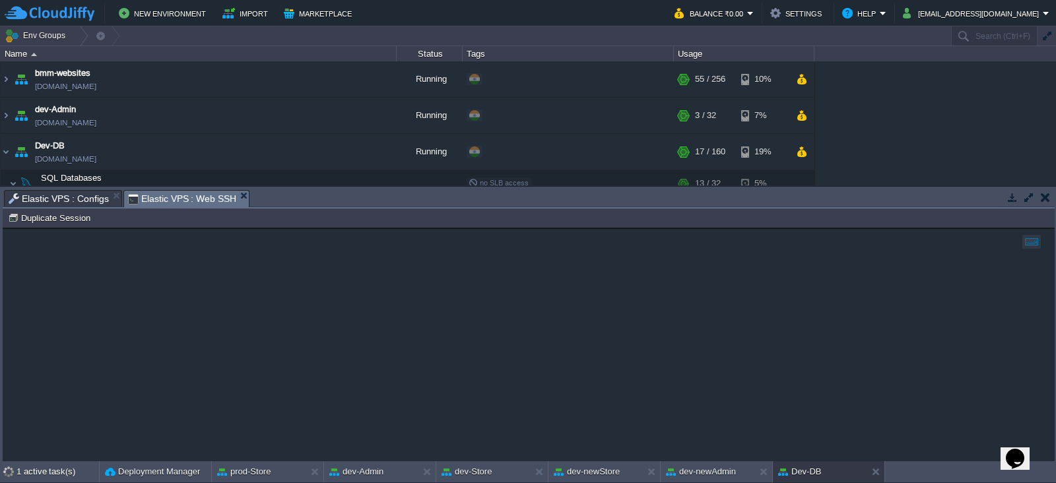
click at [165, 199] on span "Elastic VPS : Web SSH" at bounding box center [182, 199] width 109 height 16
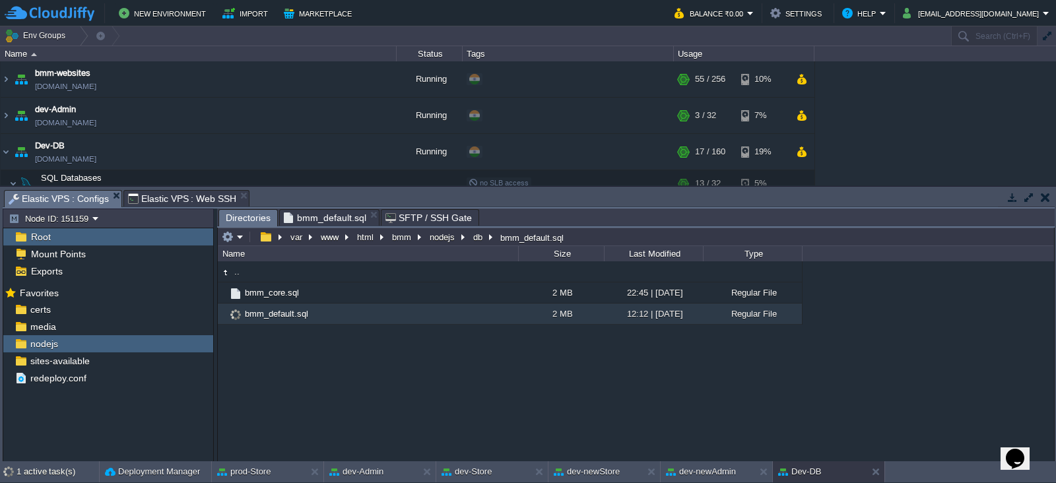
click at [78, 192] on span "Elastic VPS : Configs" at bounding box center [59, 199] width 100 height 16
click at [44, 349] on div "nodejs" at bounding box center [108, 343] width 210 height 17
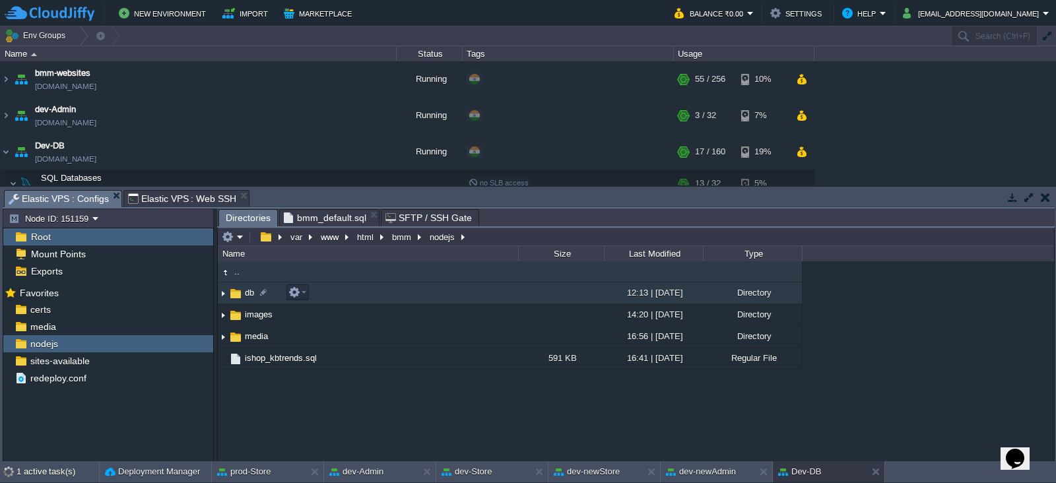
click at [253, 295] on span "db" at bounding box center [249, 292] width 13 height 11
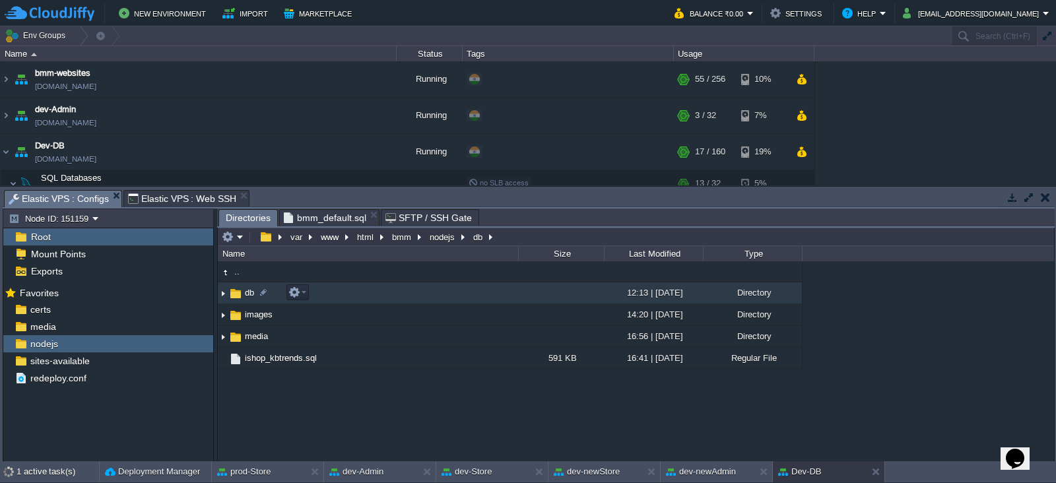
click at [253, 295] on span "db" at bounding box center [249, 292] width 13 height 11
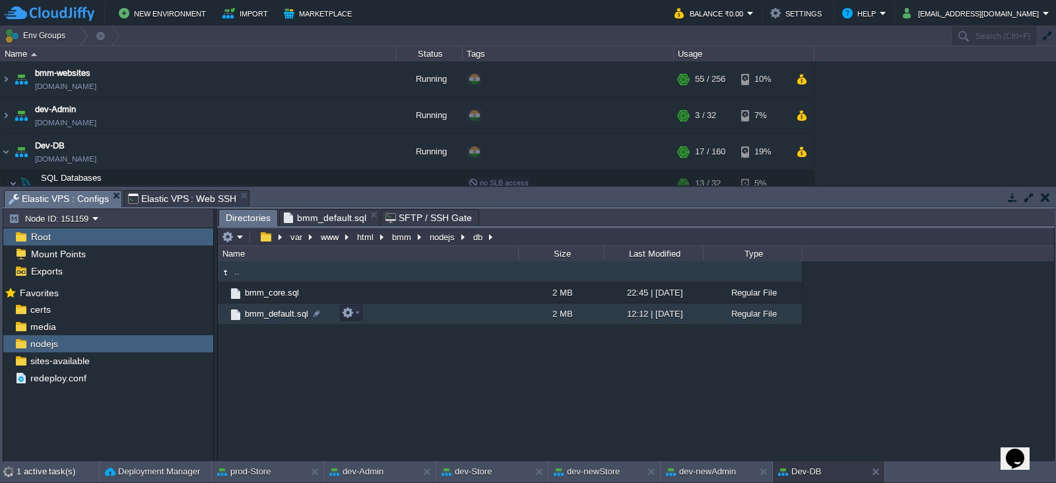
click at [259, 309] on span "bmm_default.sql" at bounding box center [276, 313] width 67 height 11
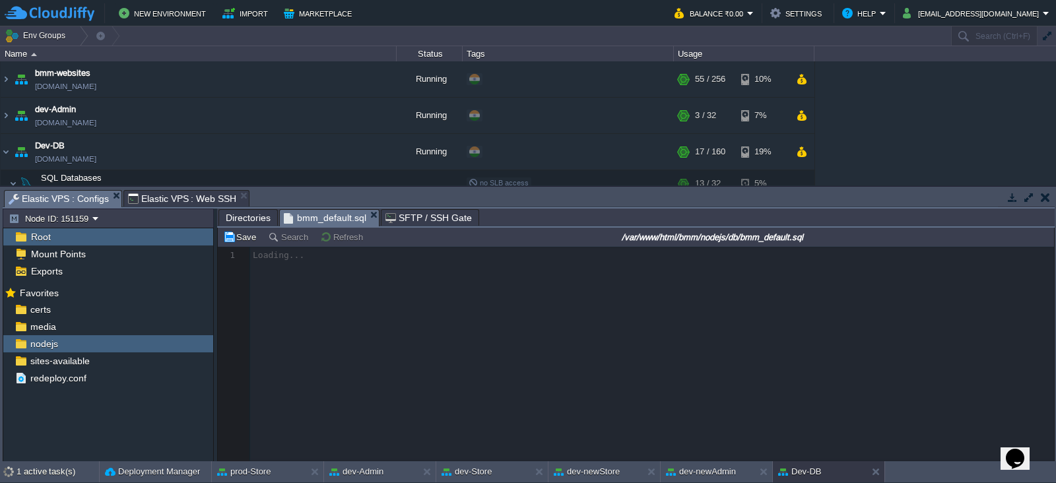
click at [259, 309] on div at bounding box center [636, 354] width 836 height 214
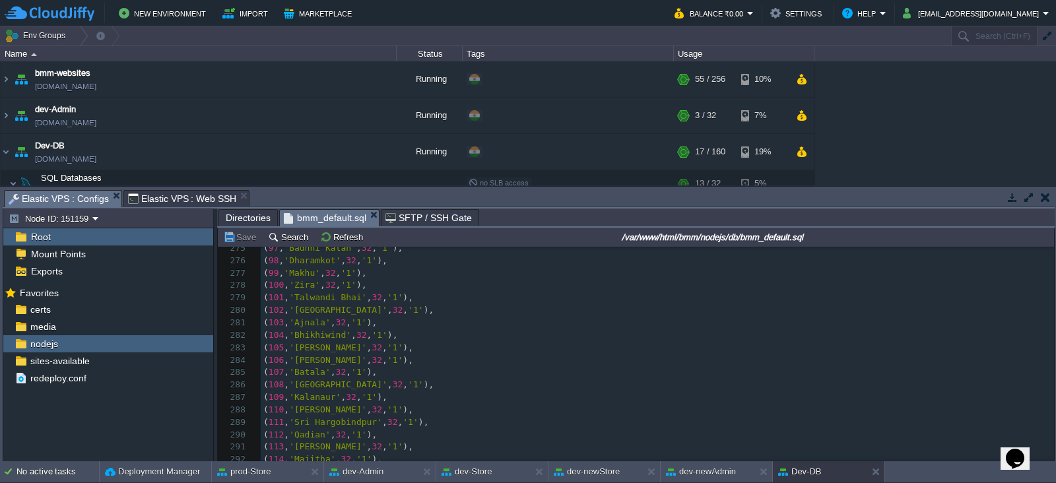
scroll to position [4123, 0]
click at [429, 329] on pre "( 437 , 'Pali' , 33 , '1' )," at bounding box center [657, 331] width 793 height 13
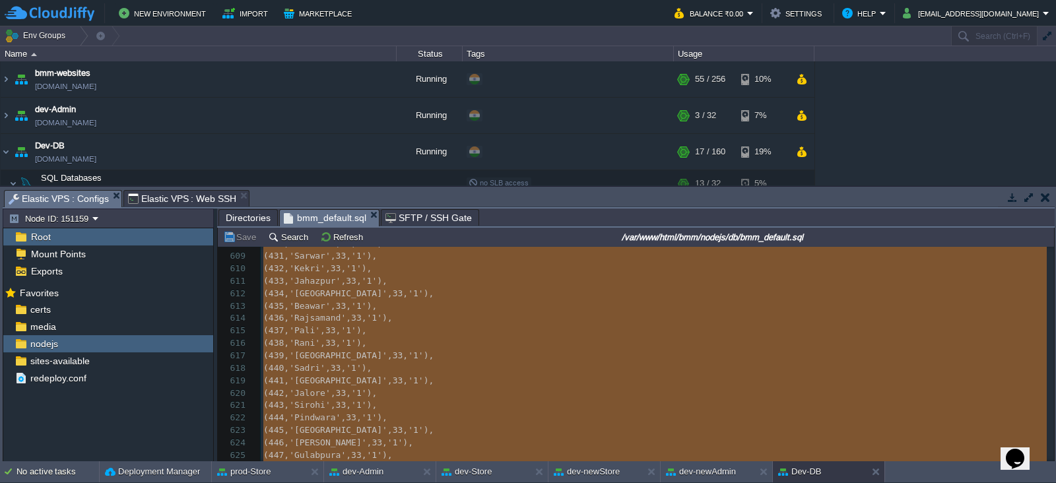
type textarea "-"
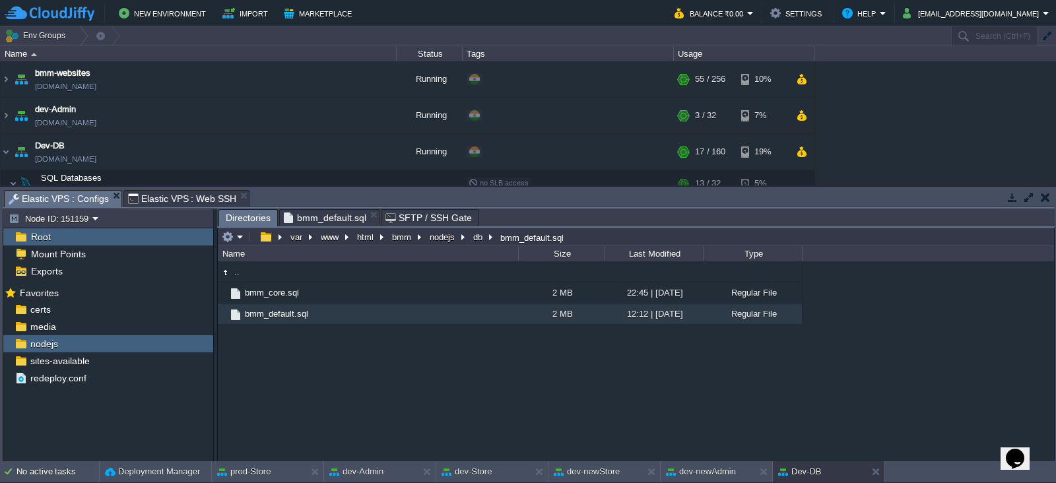
click at [247, 210] on span "Directories" at bounding box center [248, 218] width 45 height 16
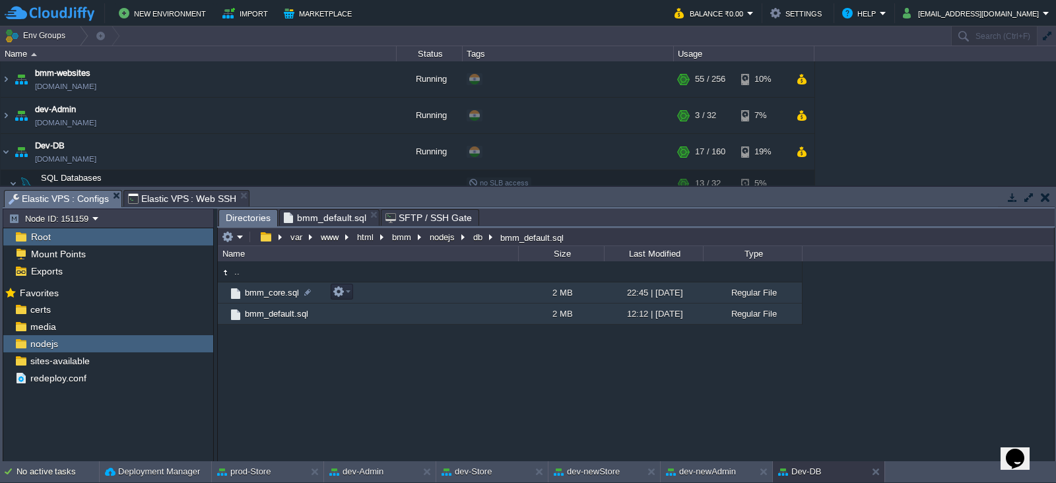
click at [262, 288] on span "bmm_core.sql" at bounding box center [272, 292] width 58 height 11
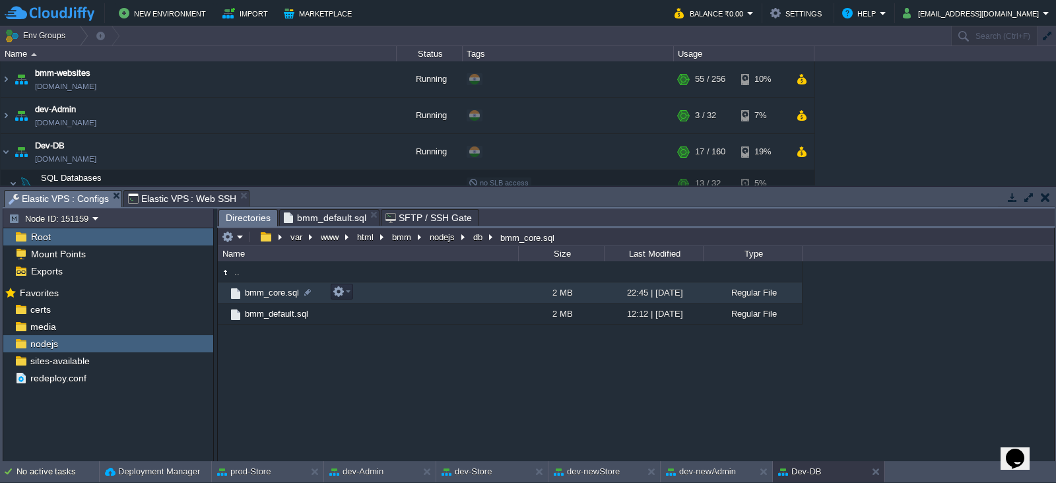
click at [262, 288] on span "bmm_core.sql" at bounding box center [272, 292] width 58 height 11
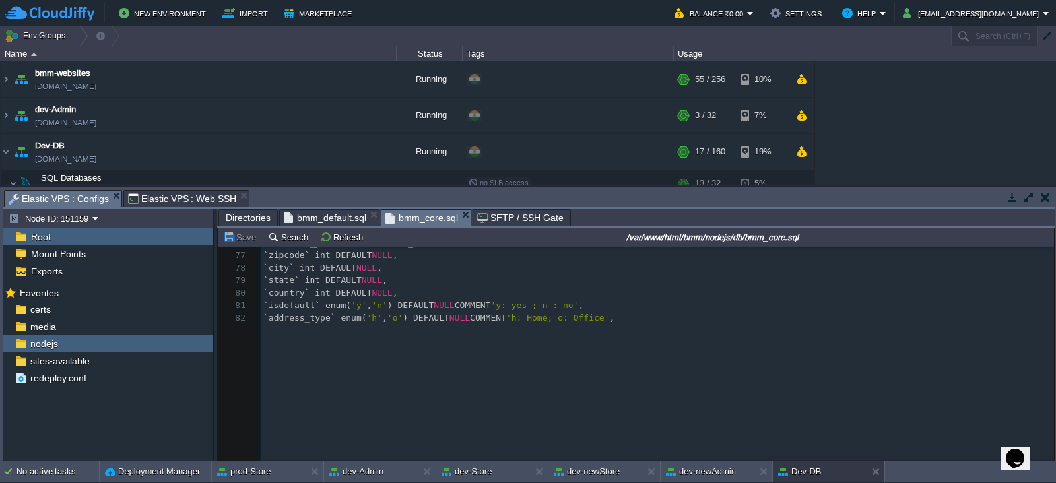
scroll to position [1349, 0]
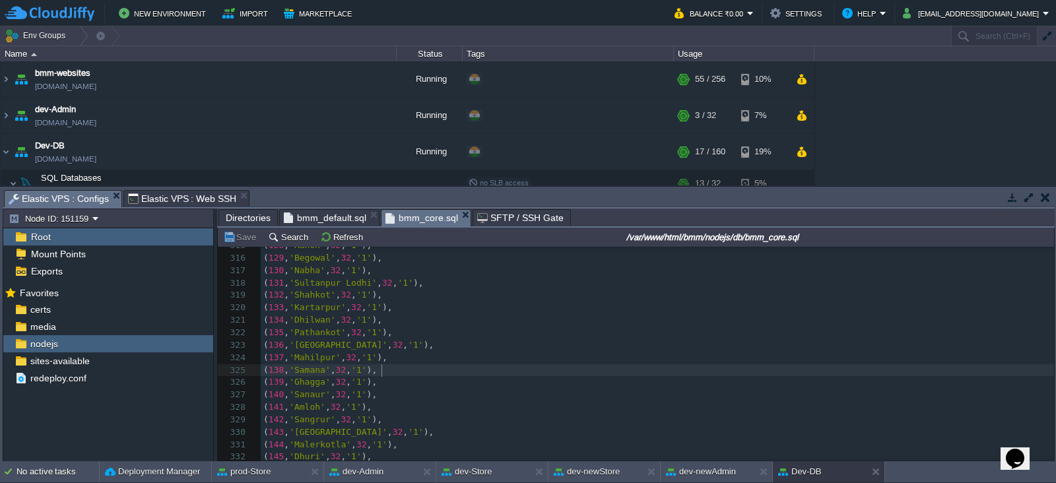
click at [450, 369] on pre "( 138 , 'Samana' , 32 , '1' )," at bounding box center [657, 370] width 793 height 13
type textarea "-"
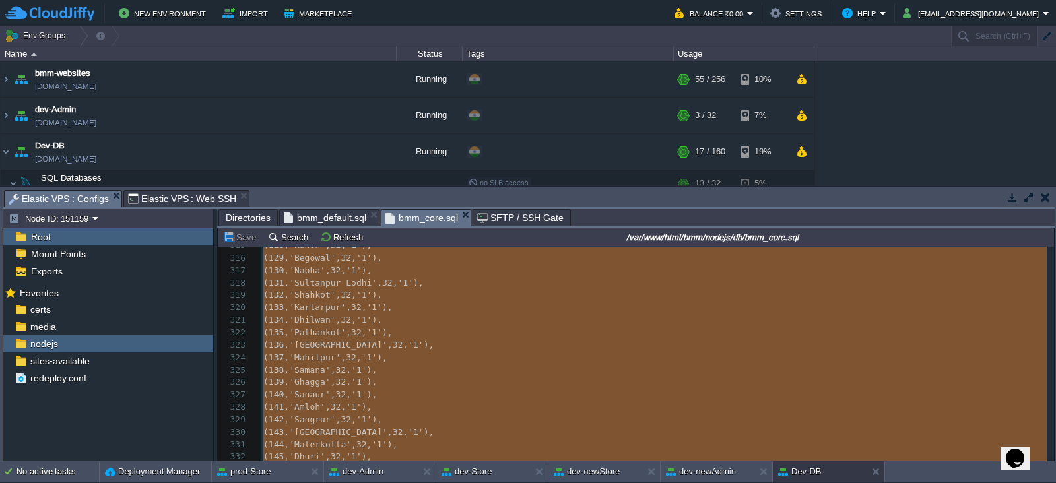
click at [244, 216] on span "Directories" at bounding box center [248, 218] width 45 height 16
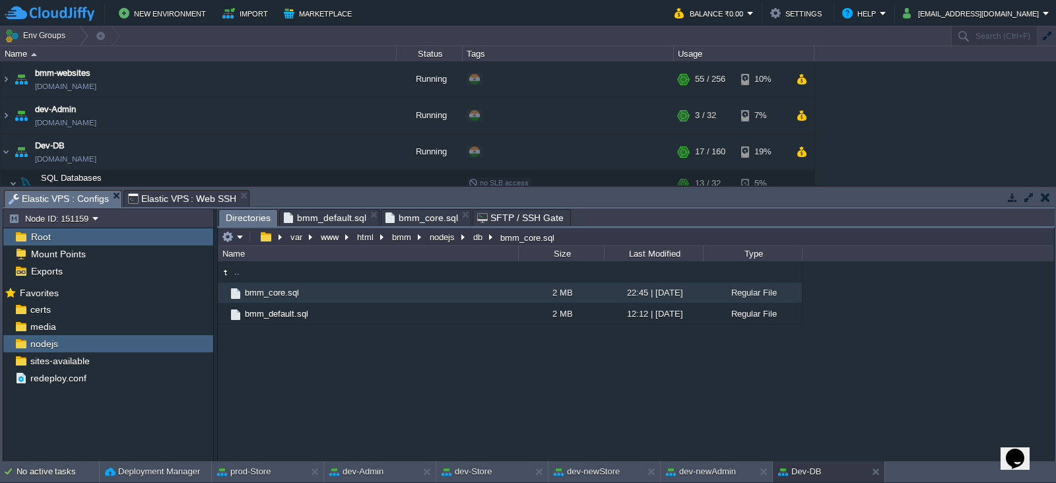
click at [336, 210] on span "bmm_default.sql" at bounding box center [325, 218] width 82 height 16
